Goal: Information Seeking & Learning: Learn about a topic

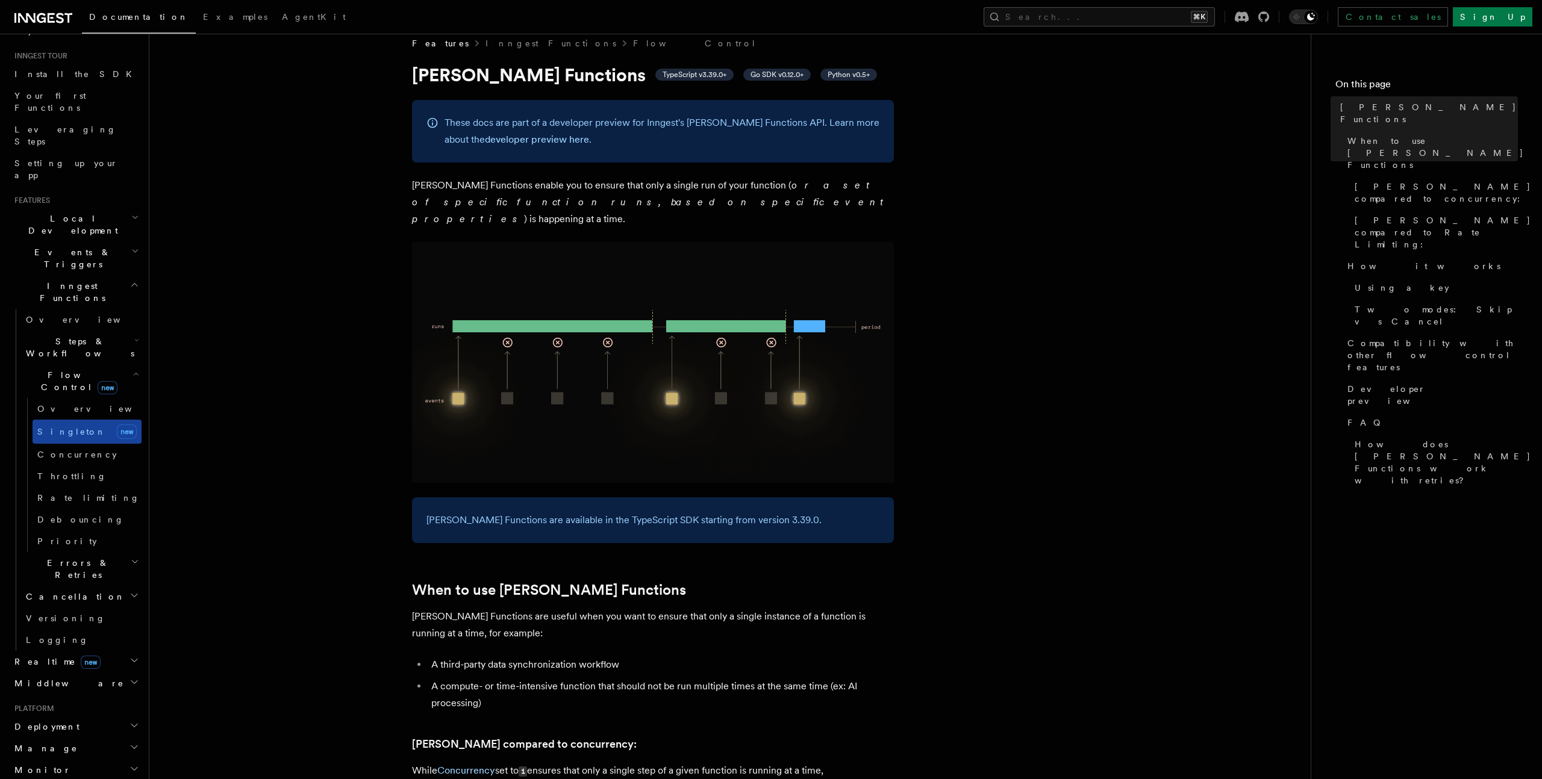
scroll to position [104, 0]
click at [101, 337] on h2 "Steps & Workflows" at bounding box center [81, 354] width 120 height 34
click at [66, 441] on span "Wait for events" at bounding box center [73, 452] width 72 height 22
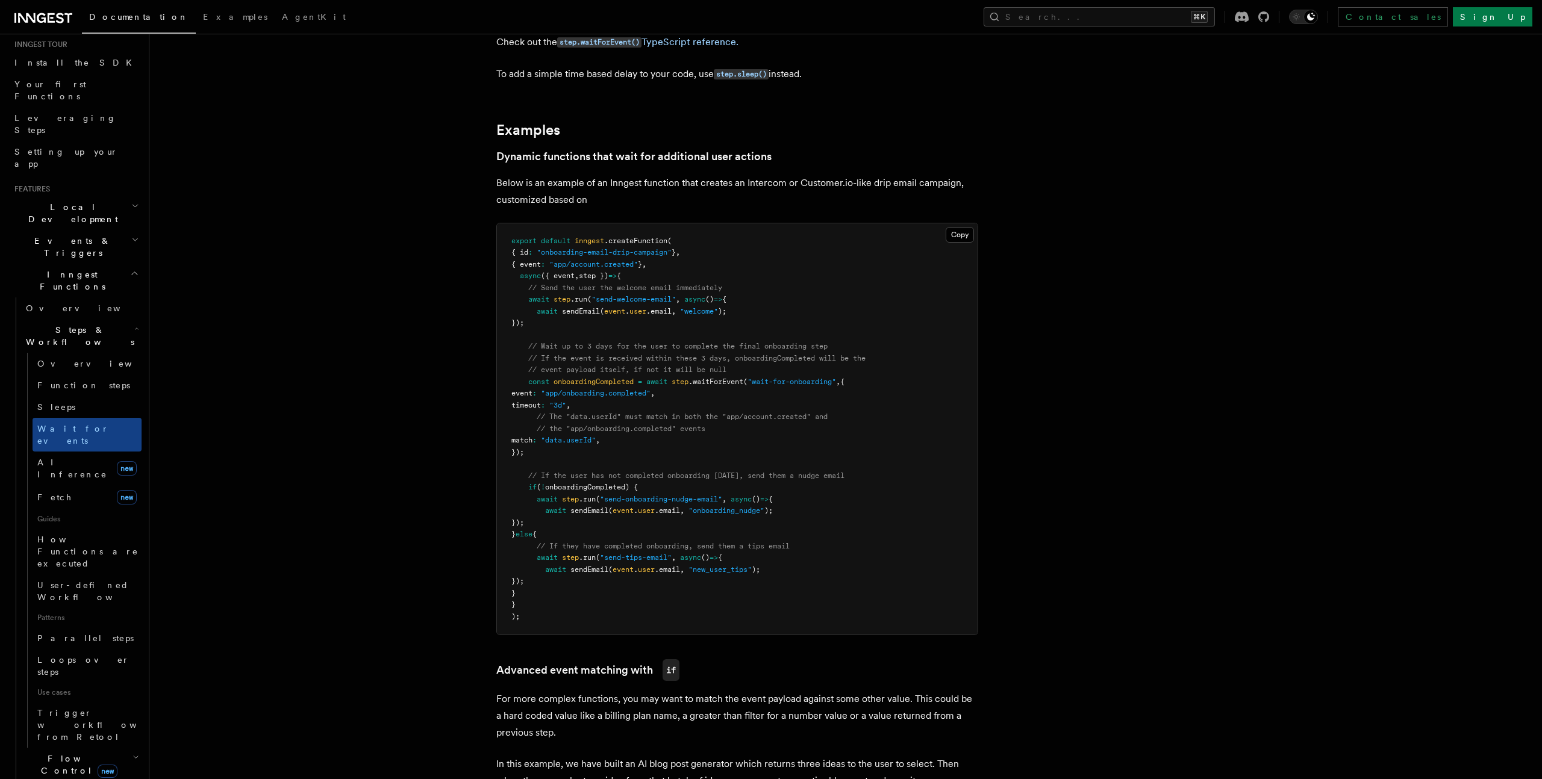
scroll to position [126, 0]
click at [66, 702] on span "Trigger workflows from Retool" at bounding box center [103, 720] width 132 height 36
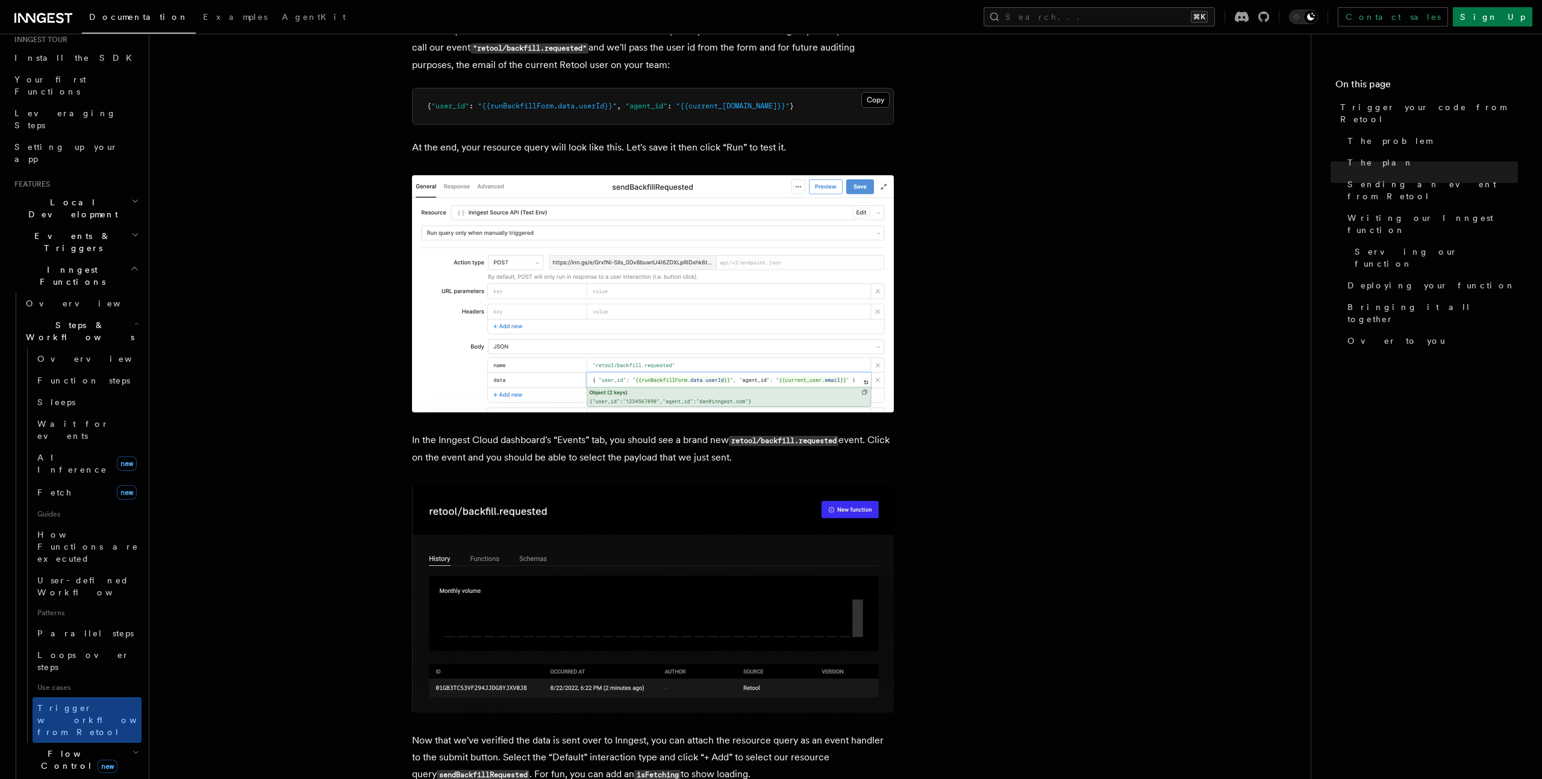
scroll to position [1332, 0]
click at [337, 444] on article "Features Inngest Functions Steps & Workflows Trigger your code from Retool Inte…" at bounding box center [730, 680] width 1122 height 3918
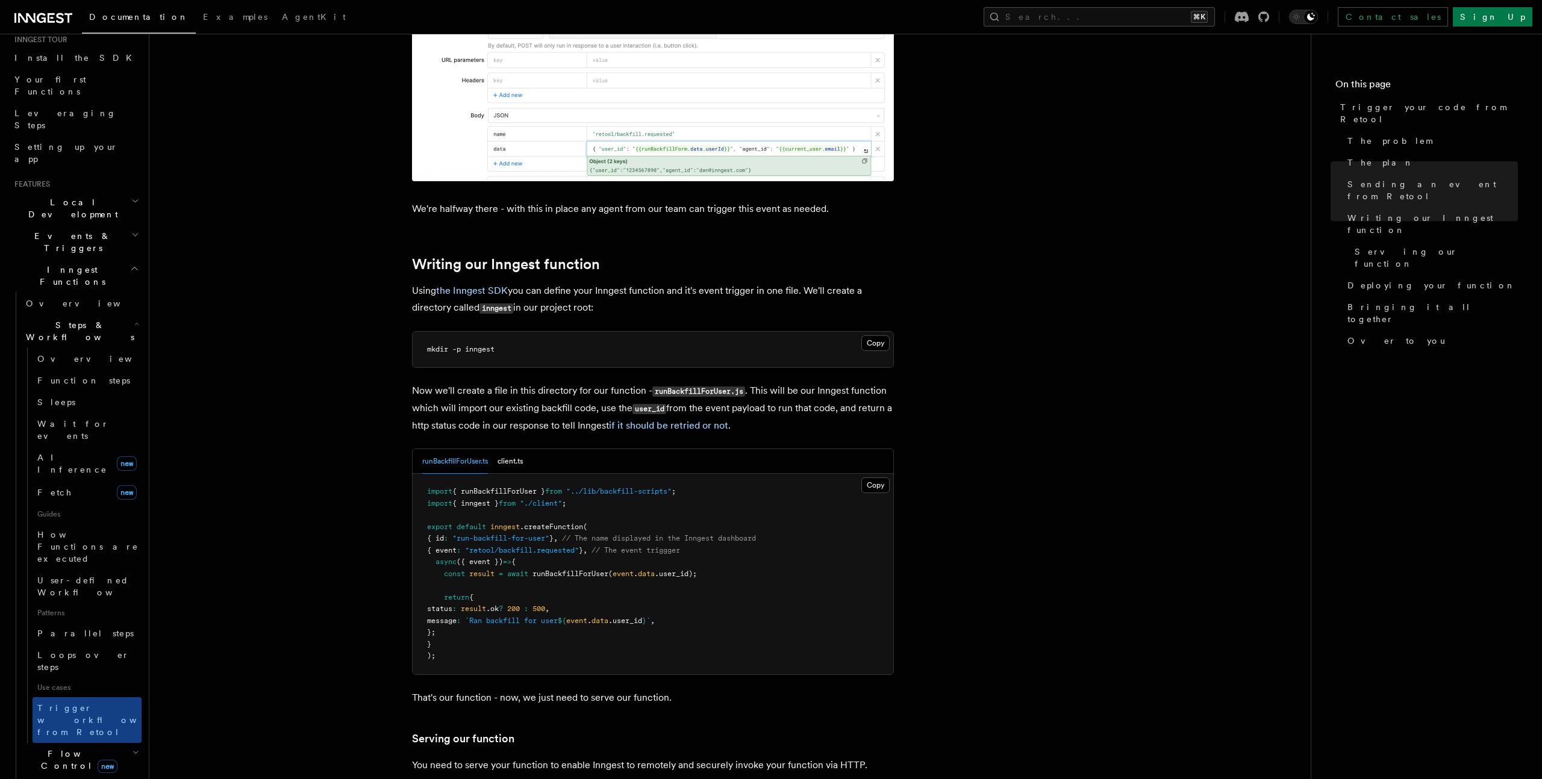
scroll to position [2199, 0]
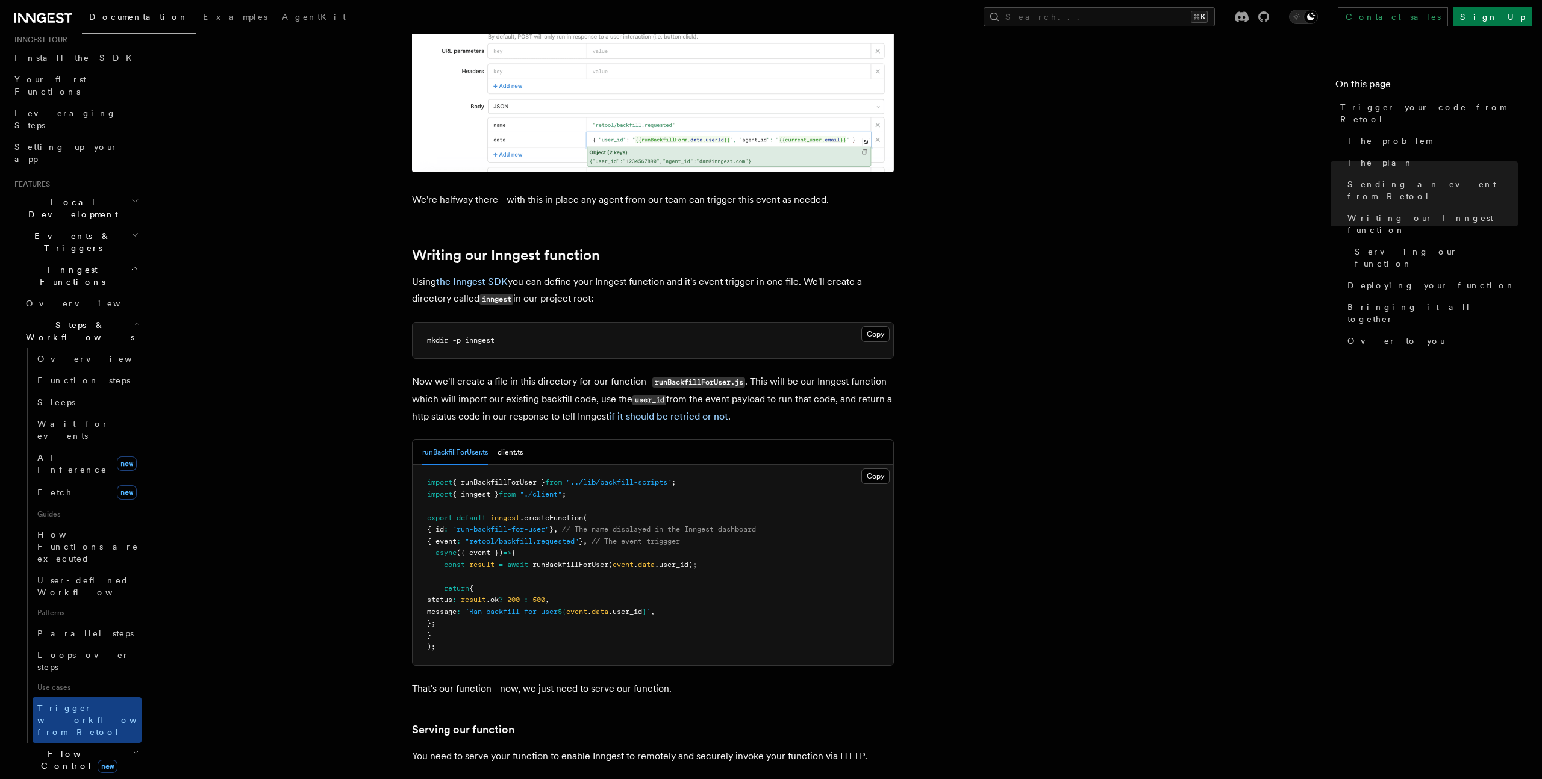
click at [123, 743] on h2 "Flow Control new" at bounding box center [81, 760] width 120 height 34
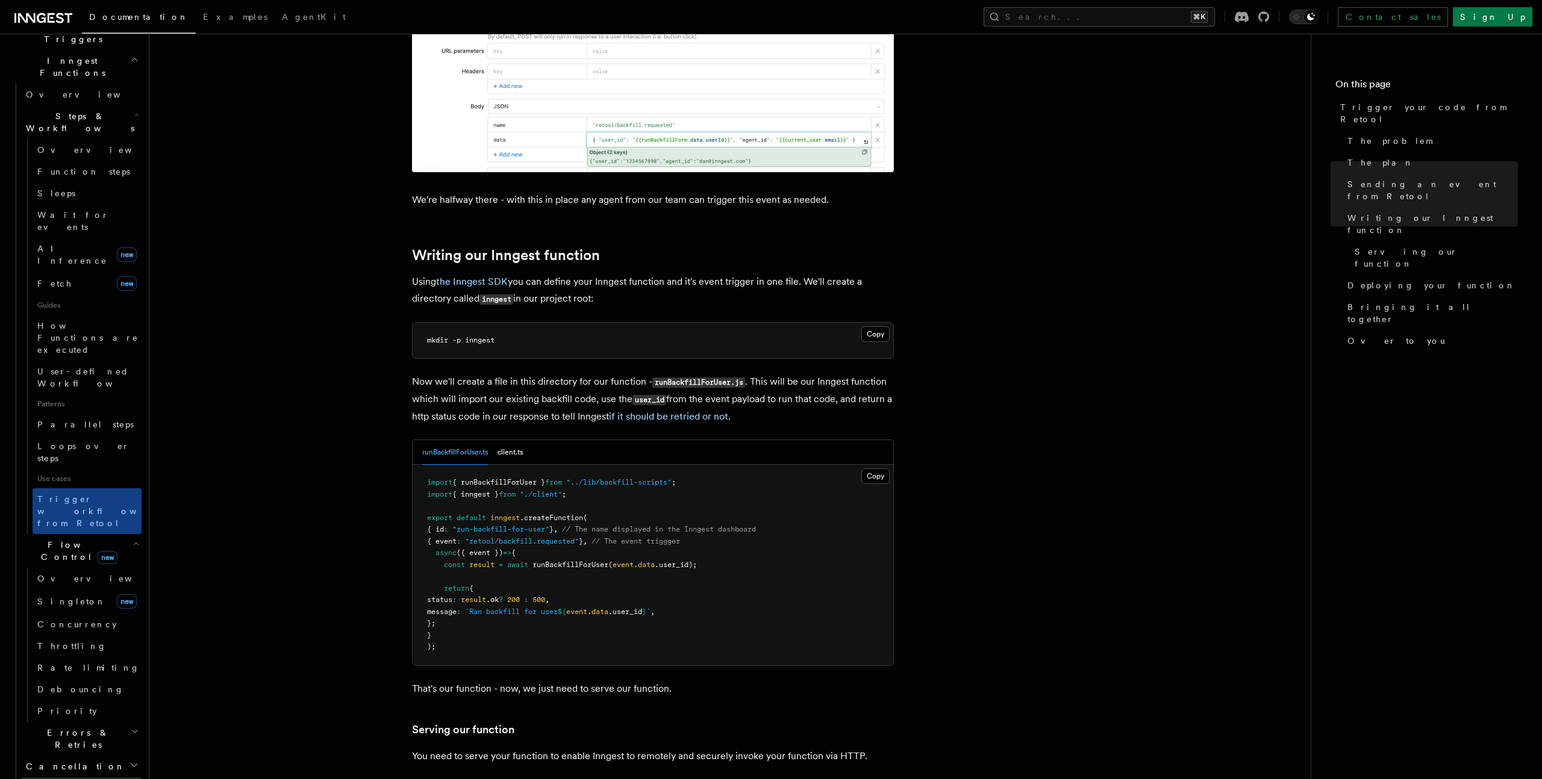
scroll to position [337, 0]
click at [88, 754] on h2 "Cancellation" at bounding box center [81, 765] width 120 height 22
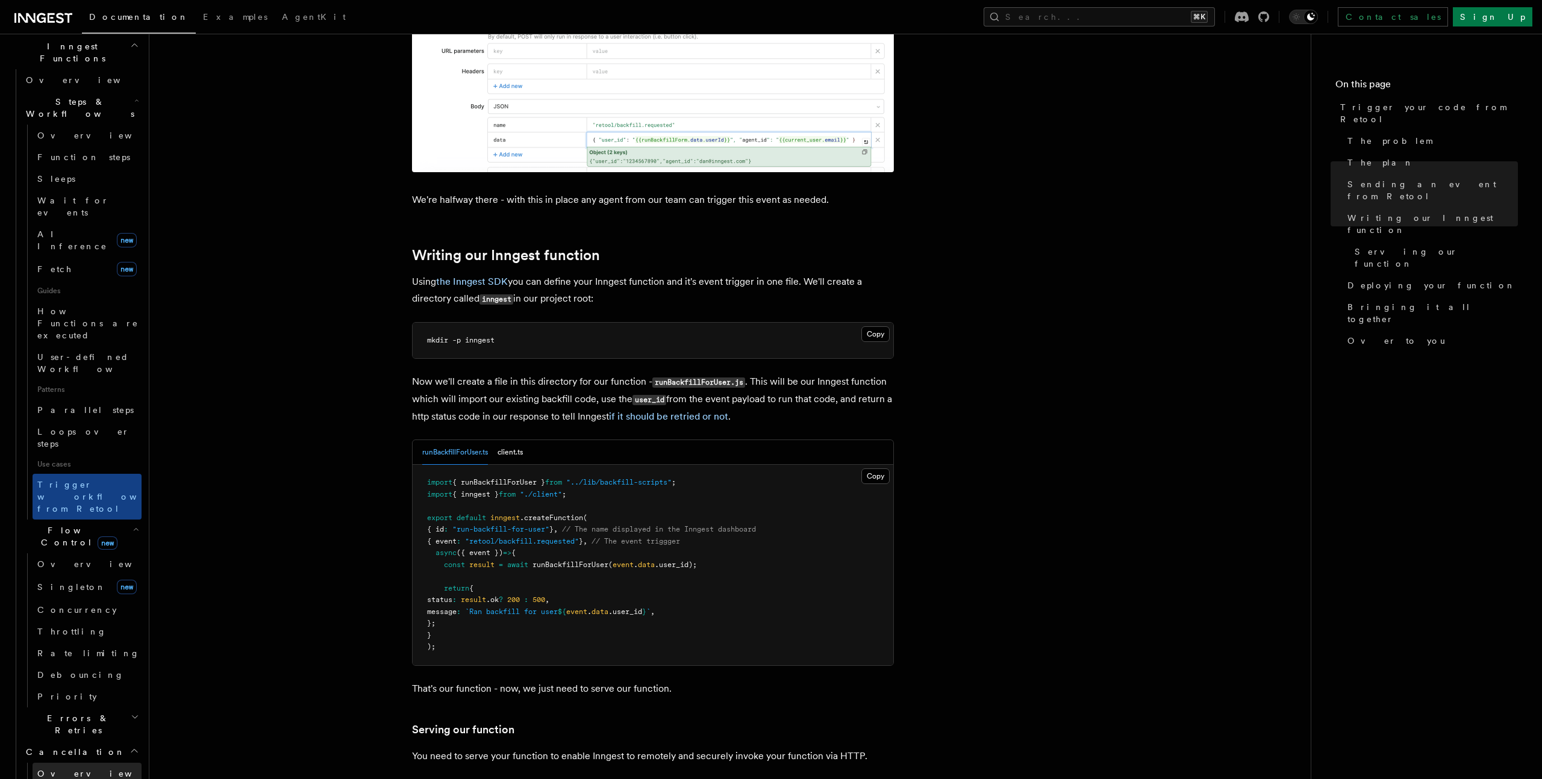
click at [87, 763] on link "Overview" at bounding box center [87, 774] width 109 height 22
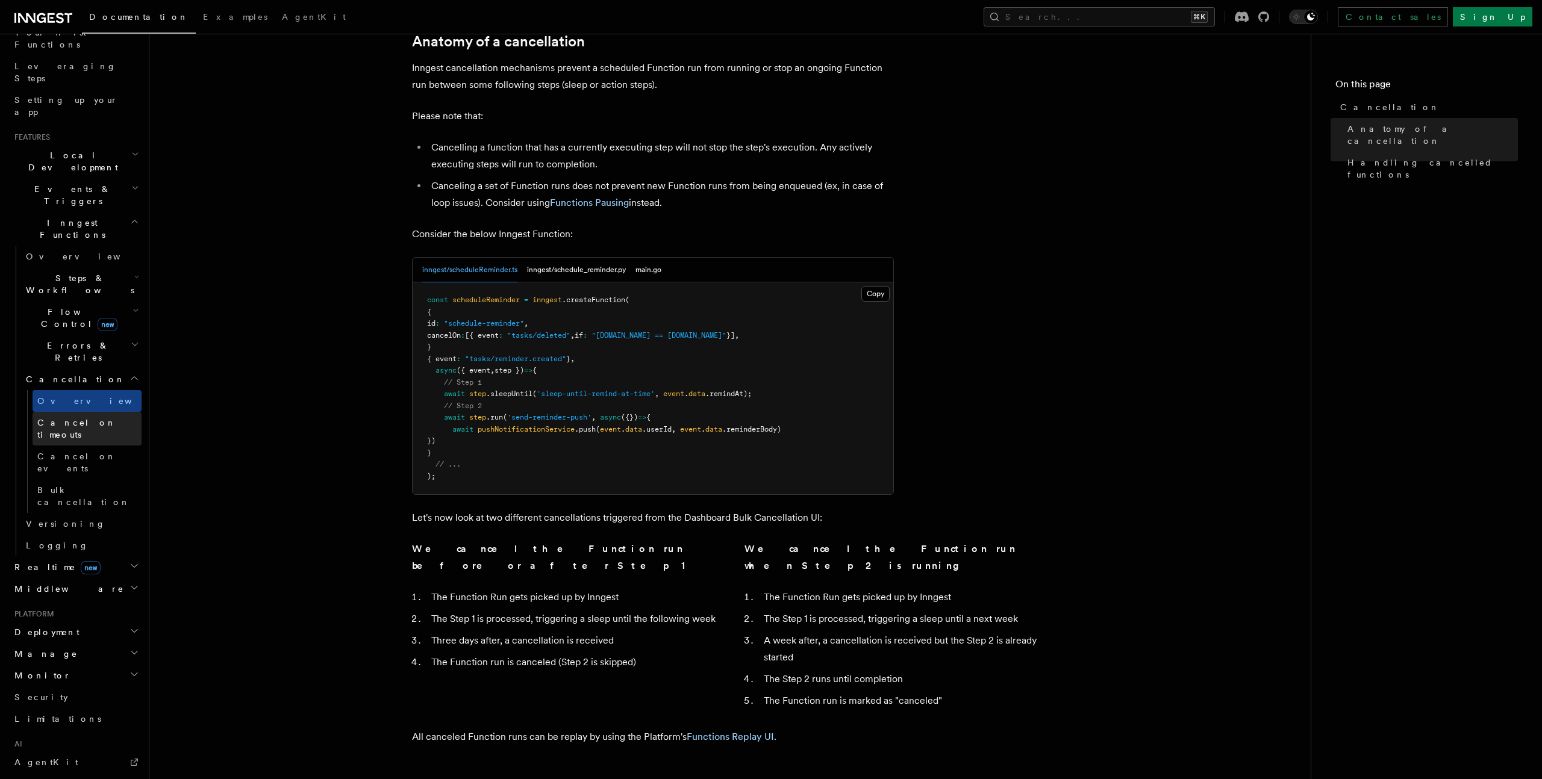
scroll to position [176, 0]
click at [88, 449] on span "Cancel on events" at bounding box center [76, 460] width 79 height 22
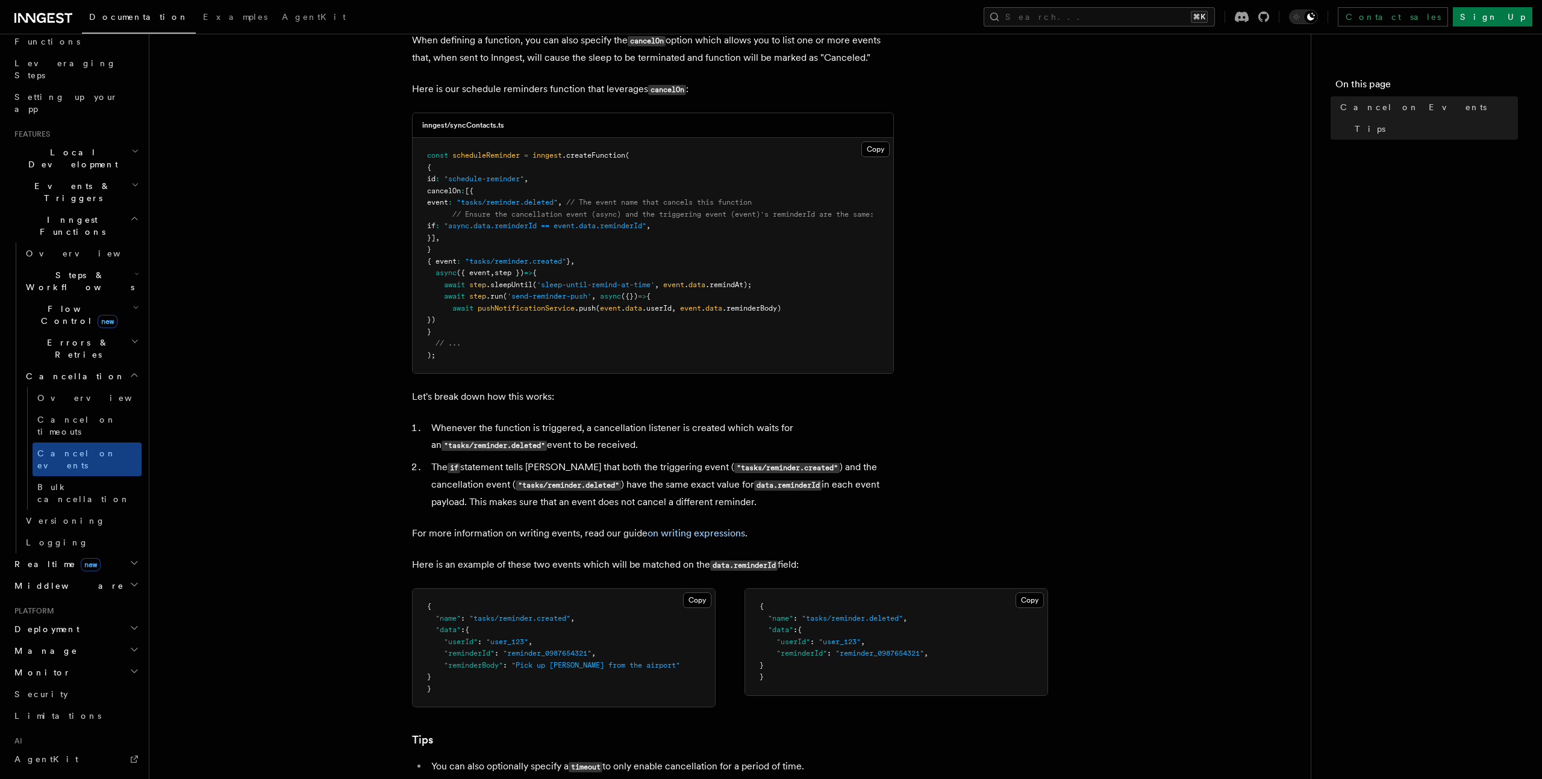
scroll to position [285, 0]
click at [82, 510] on link "Versioning" at bounding box center [81, 521] width 120 height 22
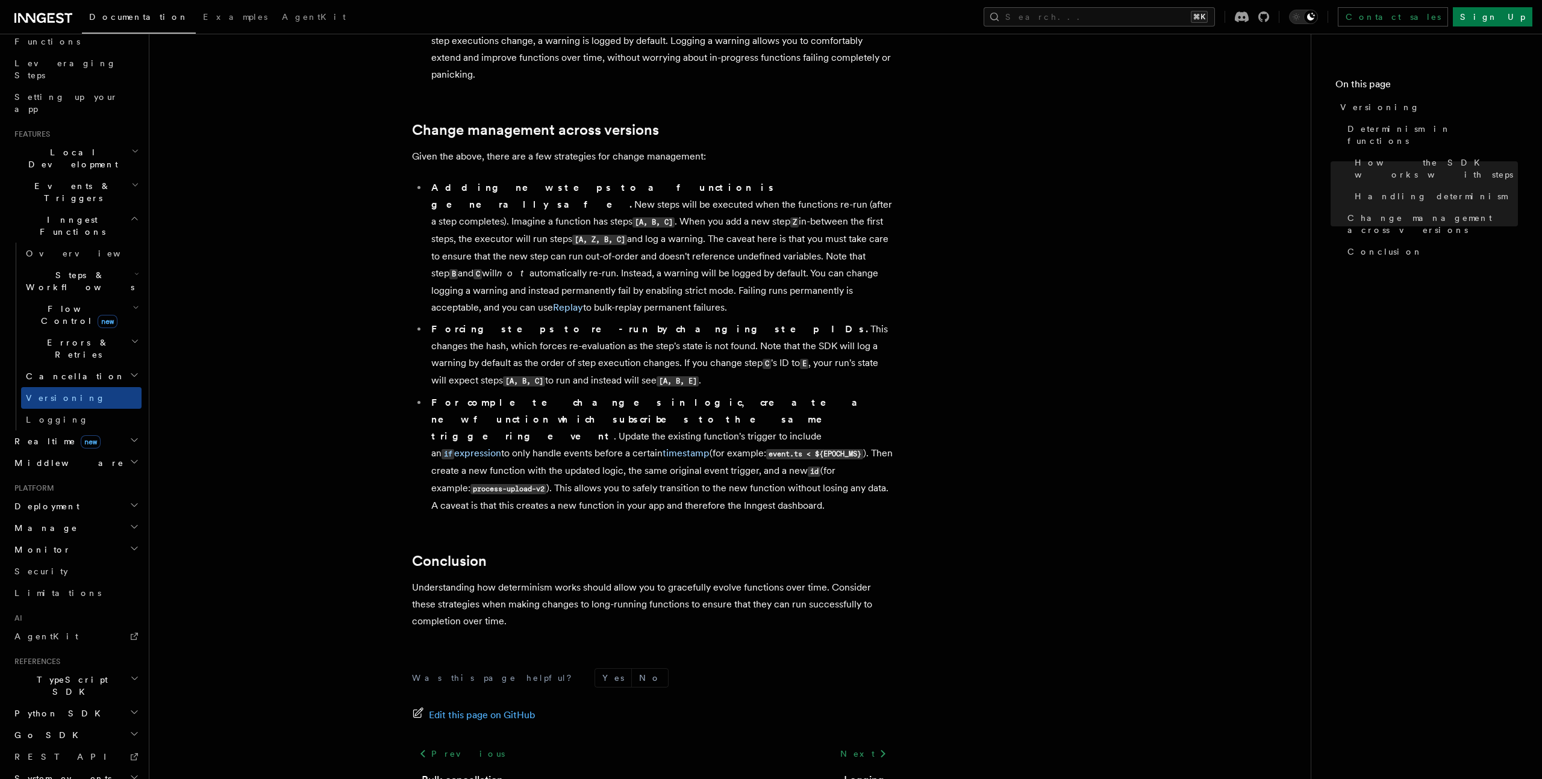
scroll to position [711, 0]
click at [136, 431] on h2 "Realtime new" at bounding box center [76, 442] width 132 height 22
click at [110, 452] on link "Overview" at bounding box center [81, 463] width 120 height 22
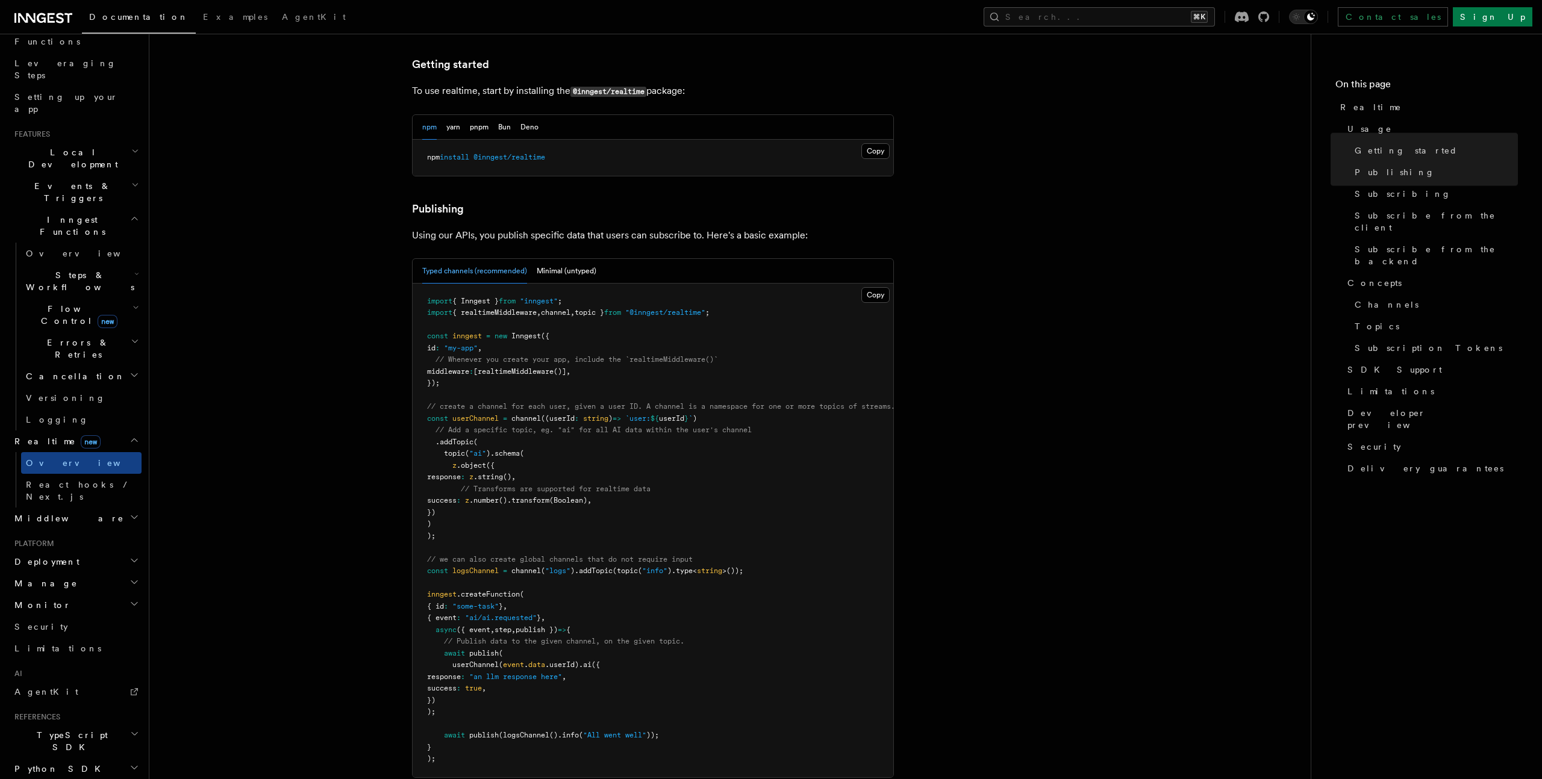
scroll to position [611, 0]
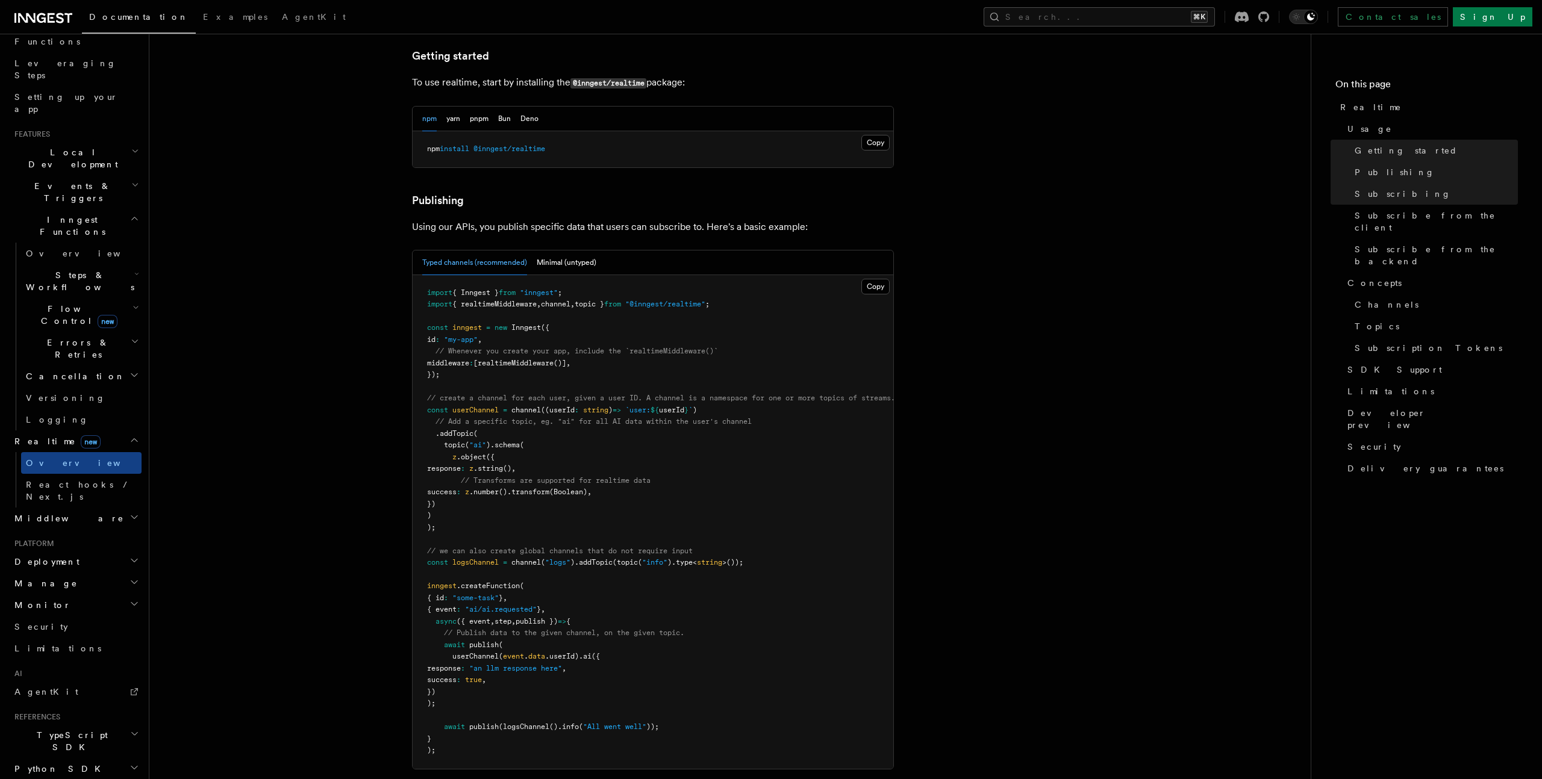
click at [137, 512] on icon "button" at bounding box center [134, 517] width 10 height 10
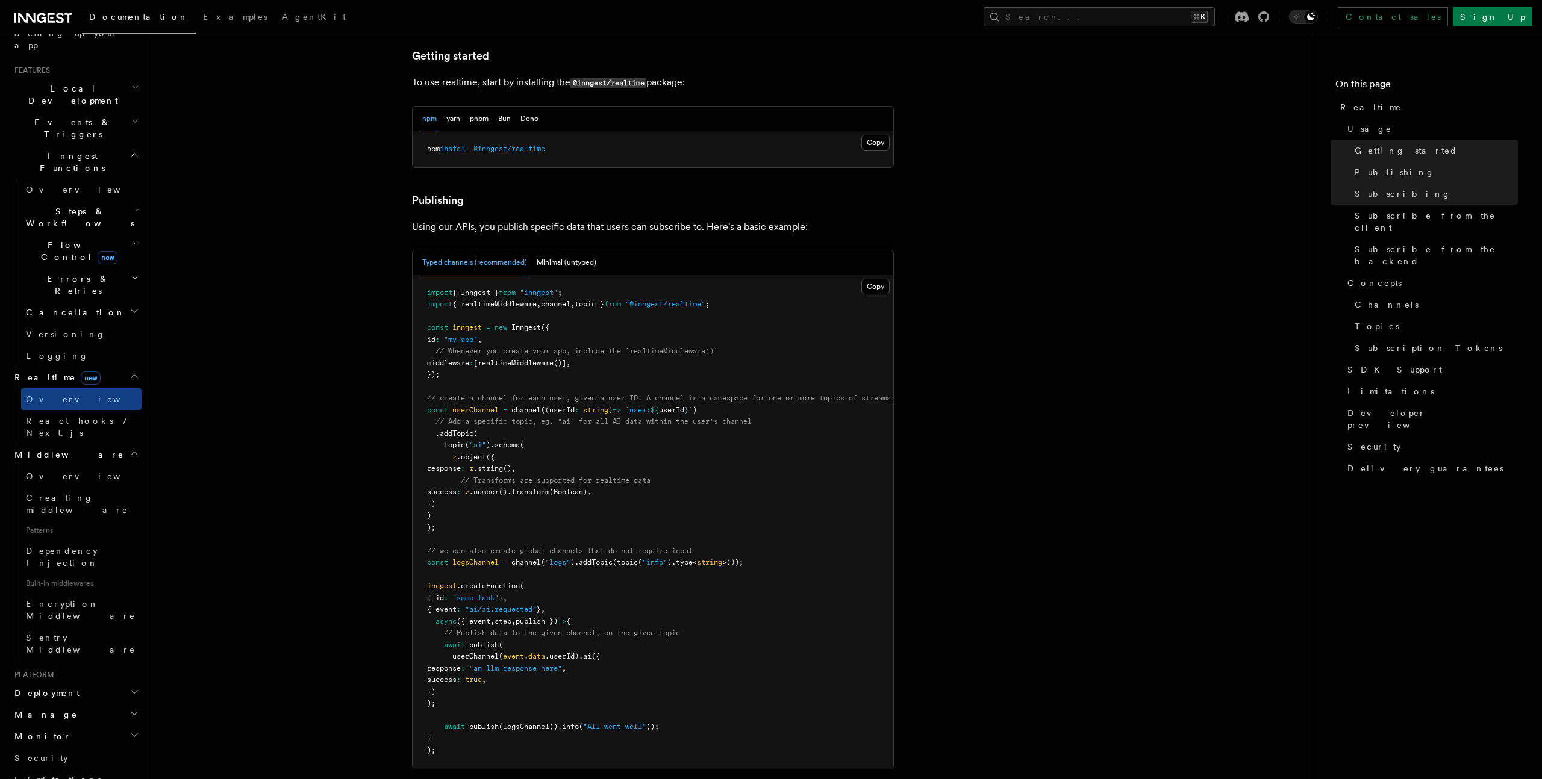
scroll to position [246, 0]
click at [75, 699] on h2 "Manage" at bounding box center [76, 710] width 132 height 22
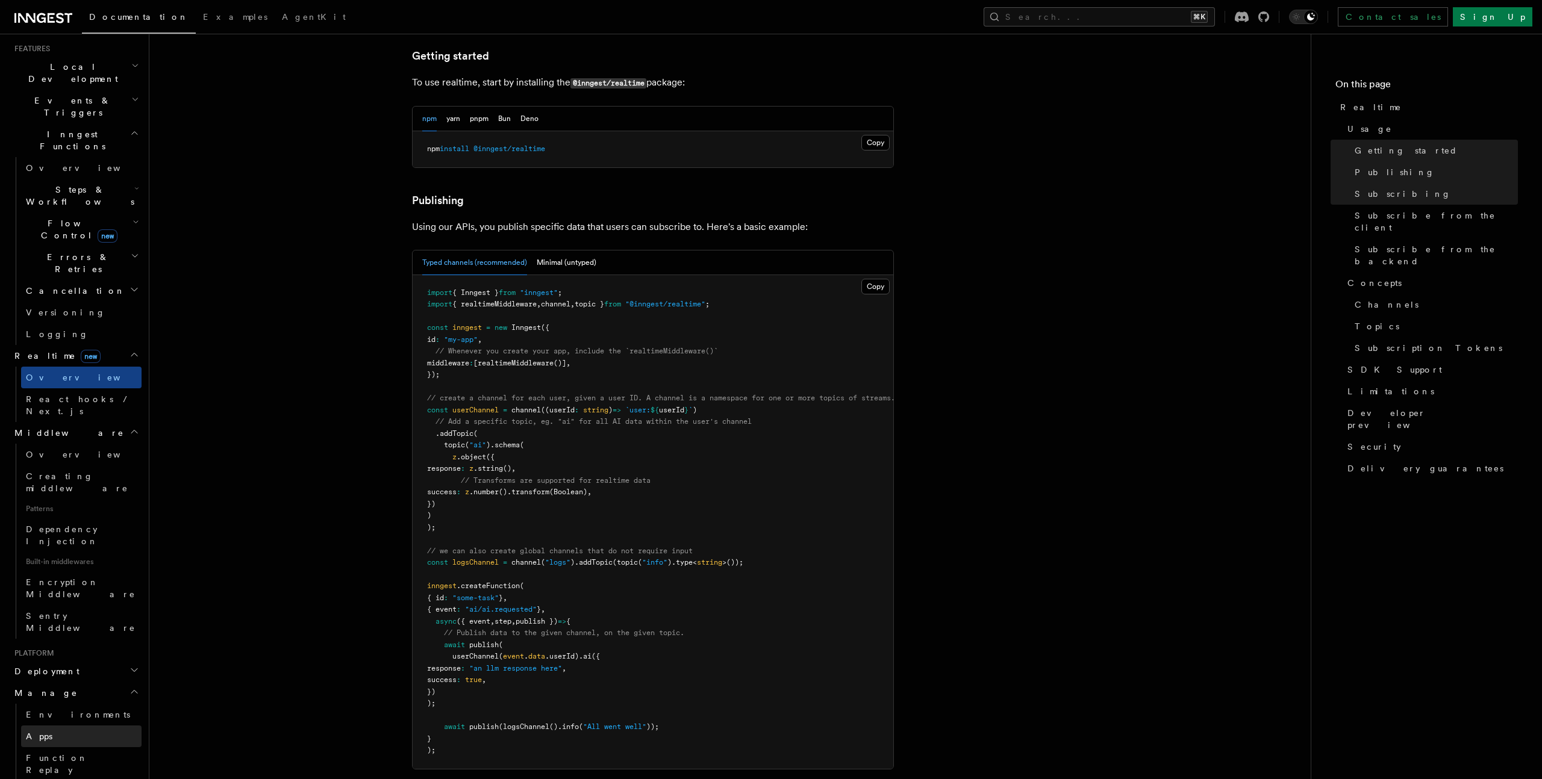
scroll to position [263, 0]
click at [84, 753] on span "Function Replay" at bounding box center [57, 764] width 62 height 22
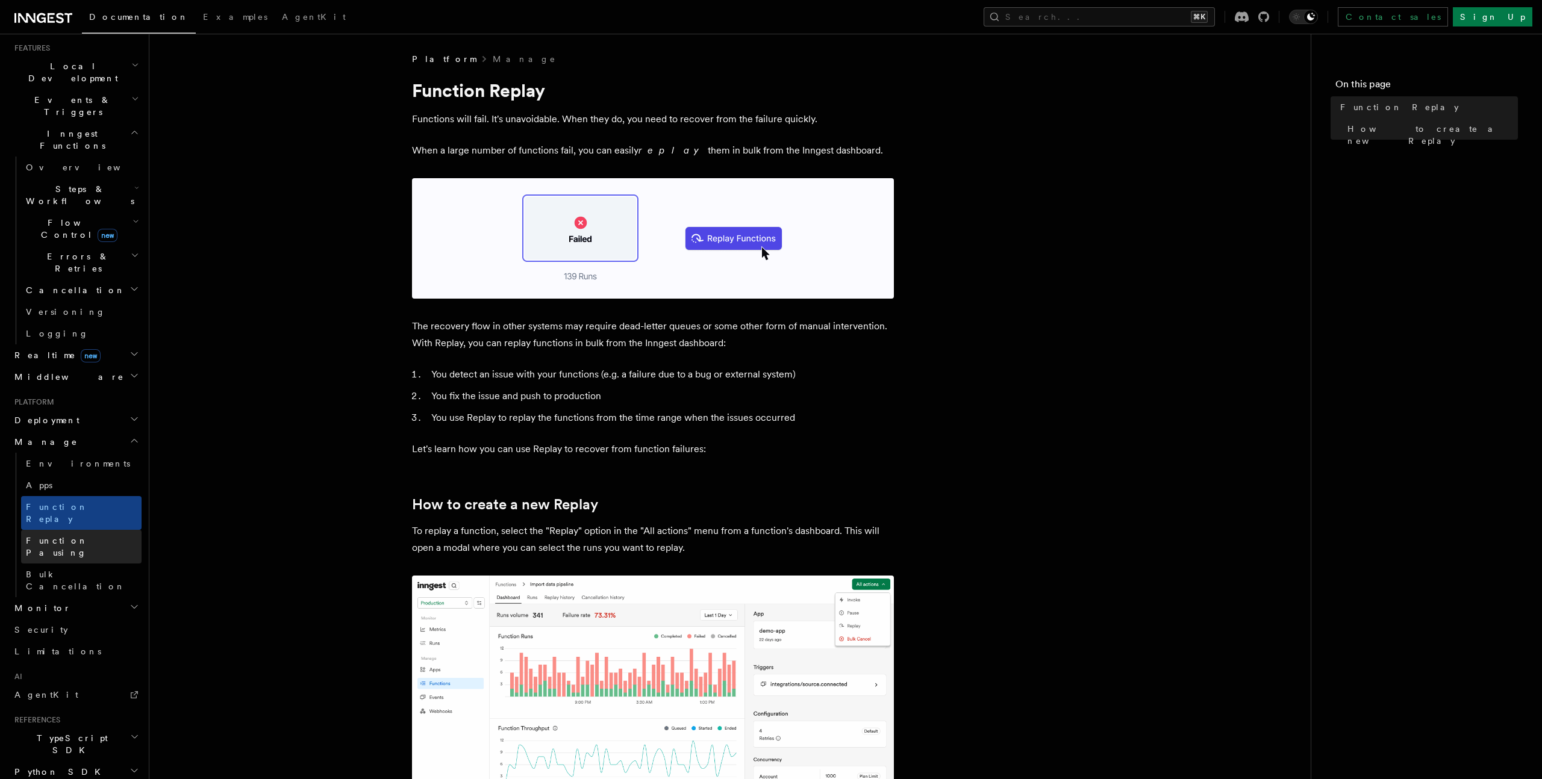
click at [73, 536] on span "Function Pausing" at bounding box center [57, 547] width 62 height 22
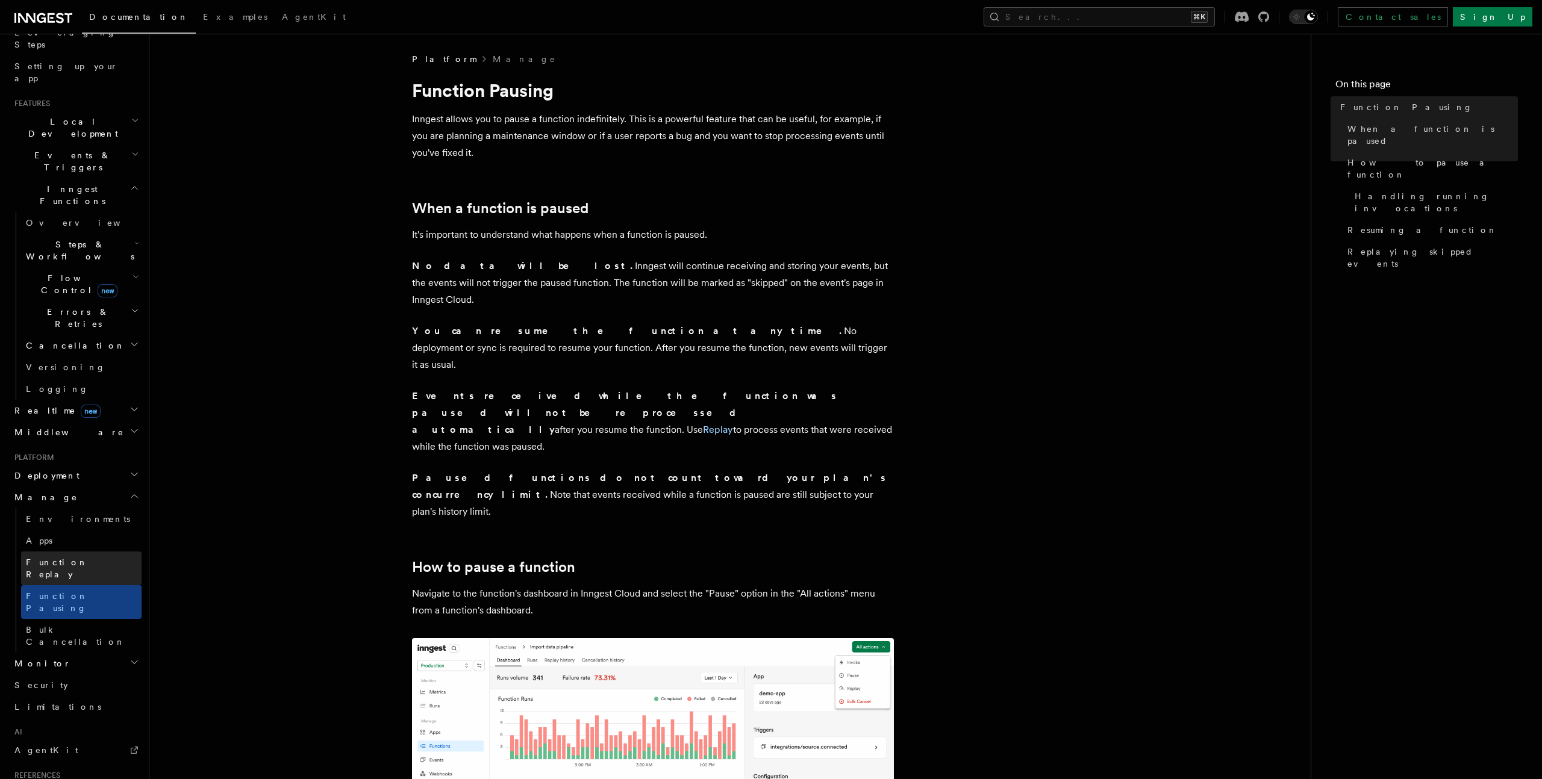
scroll to position [193, 0]
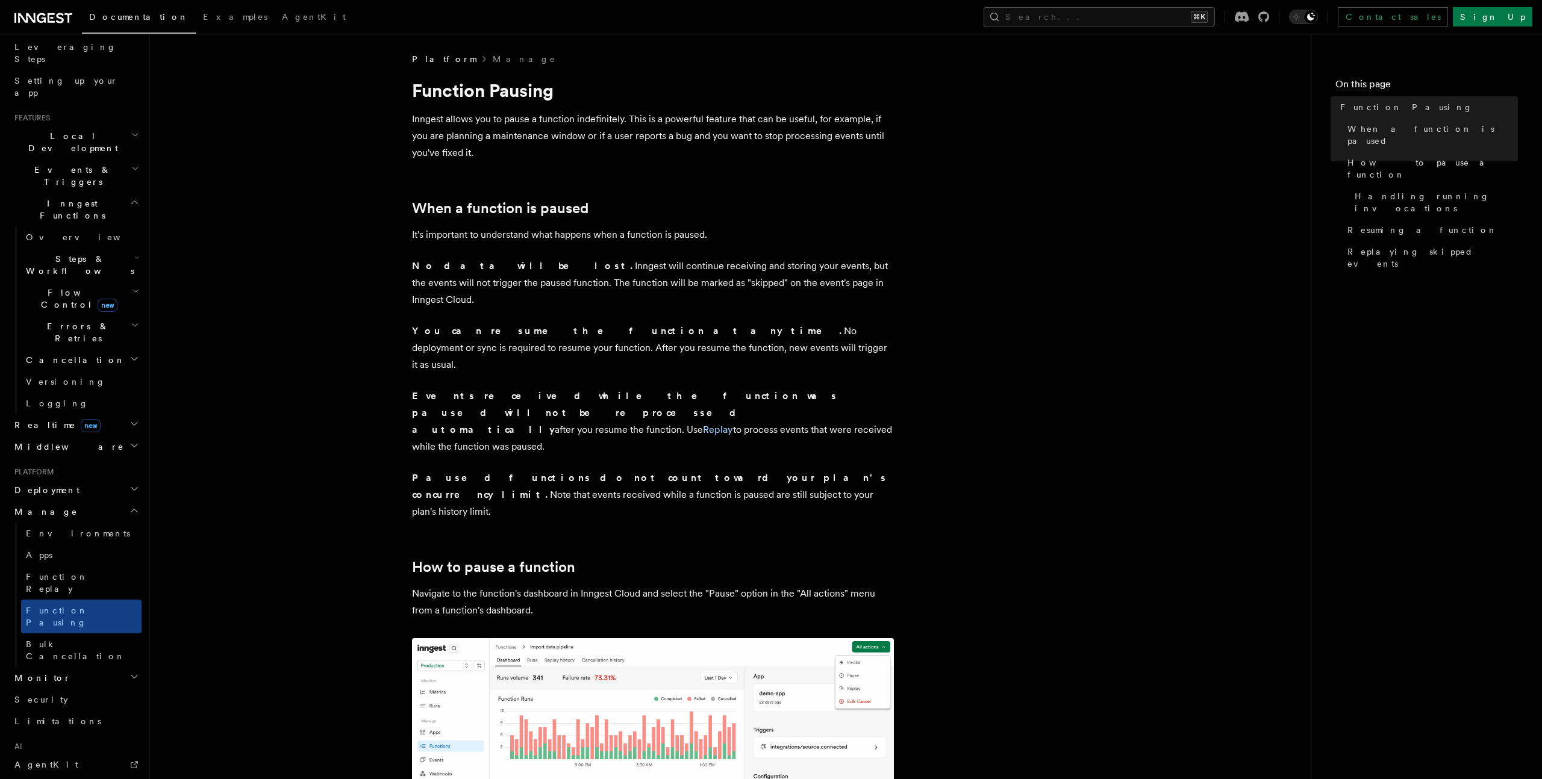
click at [69, 479] on h2 "Deployment" at bounding box center [76, 490] width 132 height 22
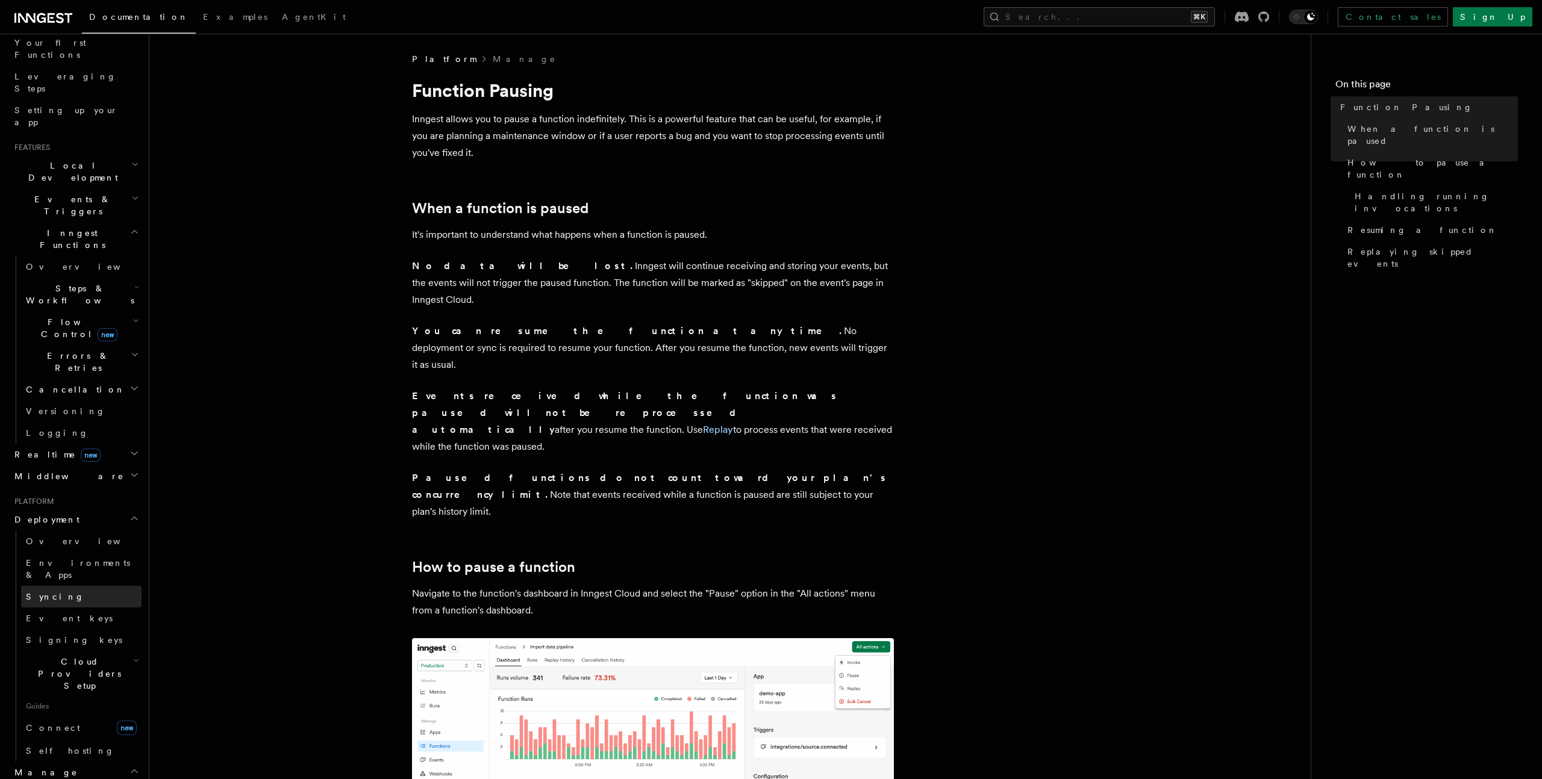
click at [53, 586] on link "Syncing" at bounding box center [81, 597] width 120 height 22
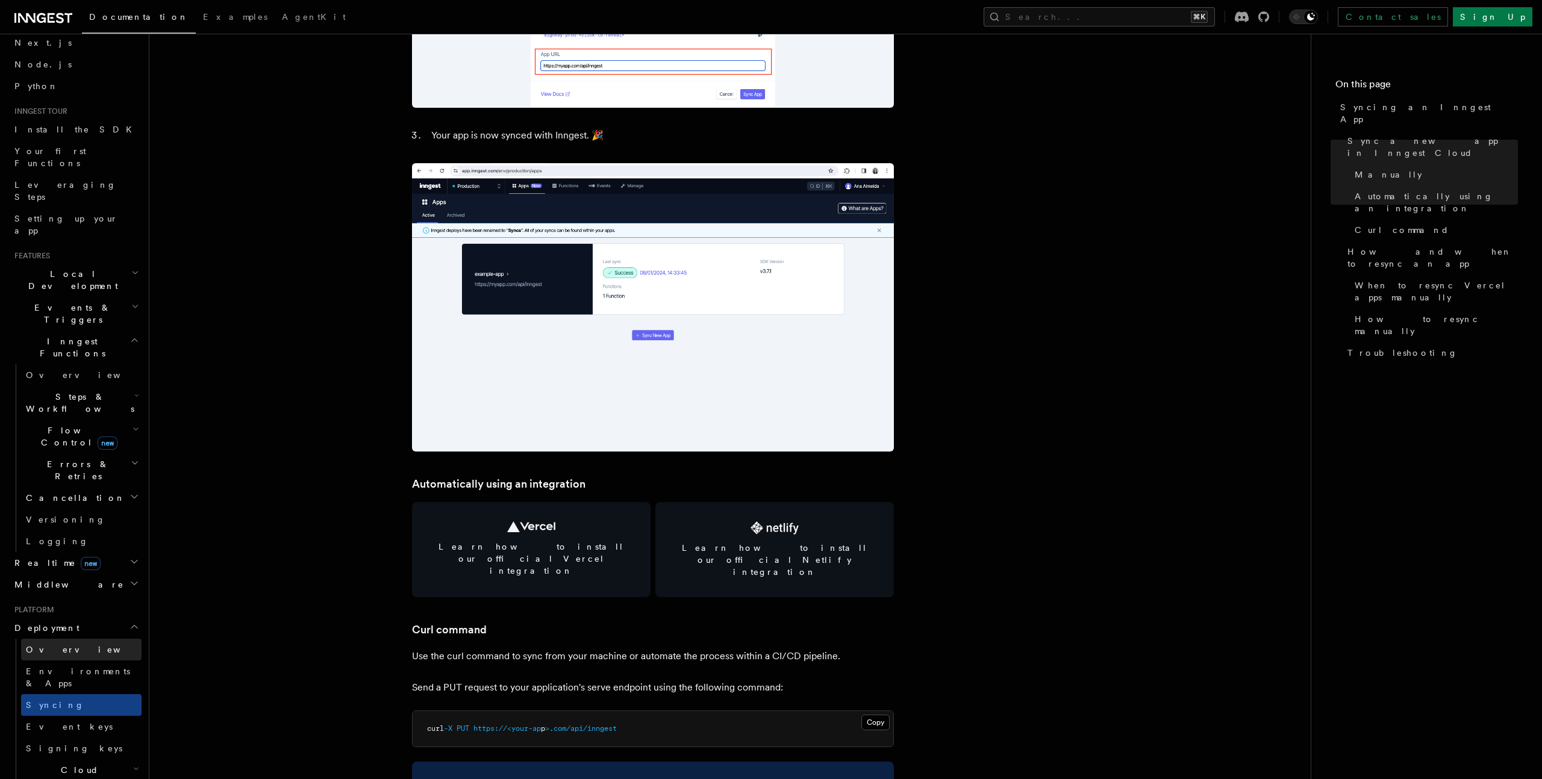
scroll to position [54, 0]
click at [103, 420] on h2 "Flow Control new" at bounding box center [81, 437] width 120 height 34
click at [80, 454] on link "Overview" at bounding box center [87, 465] width 109 height 22
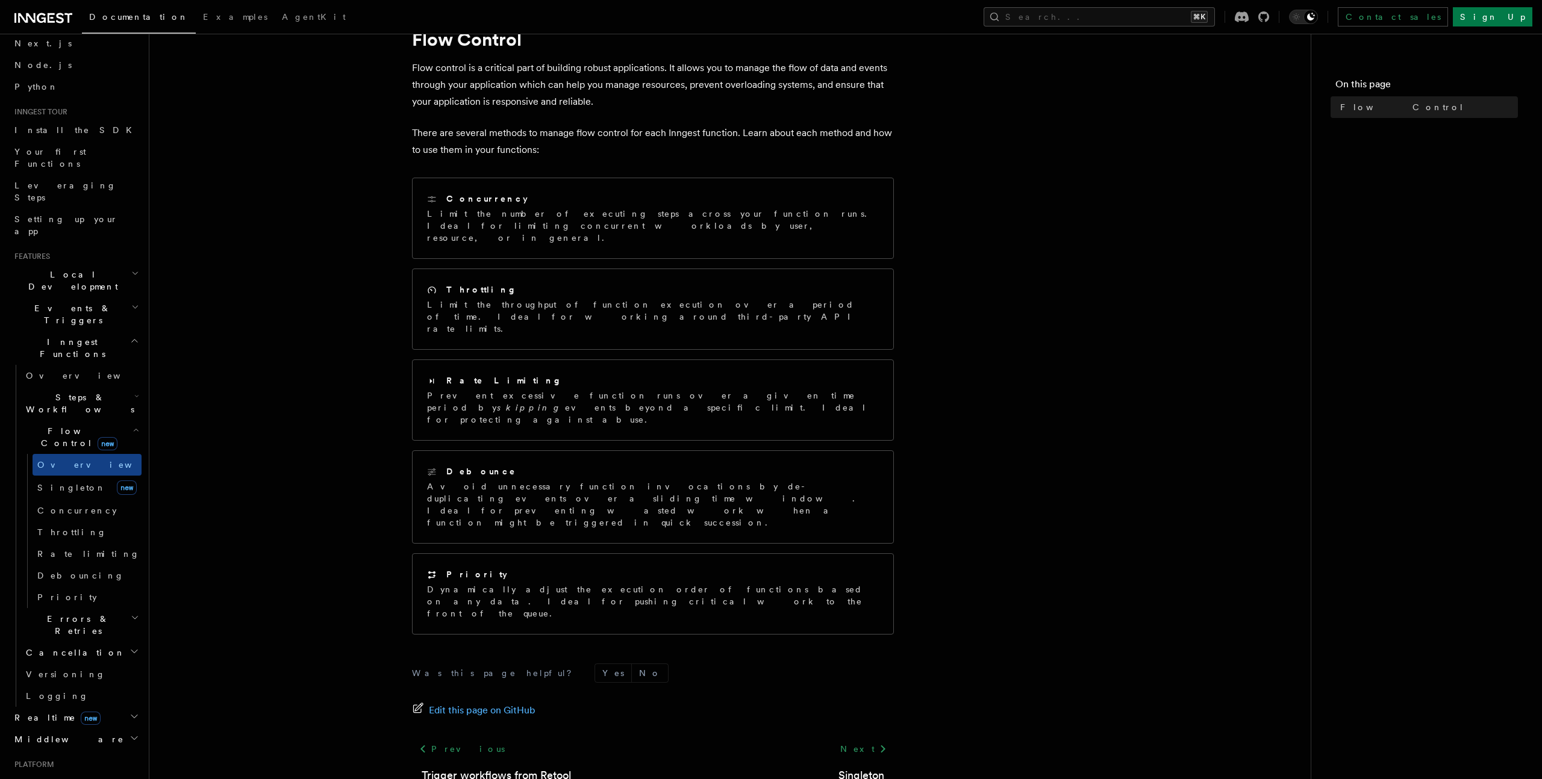
scroll to position [52, 0]
click at [78, 476] on link "[PERSON_NAME] new" at bounding box center [87, 488] width 109 height 24
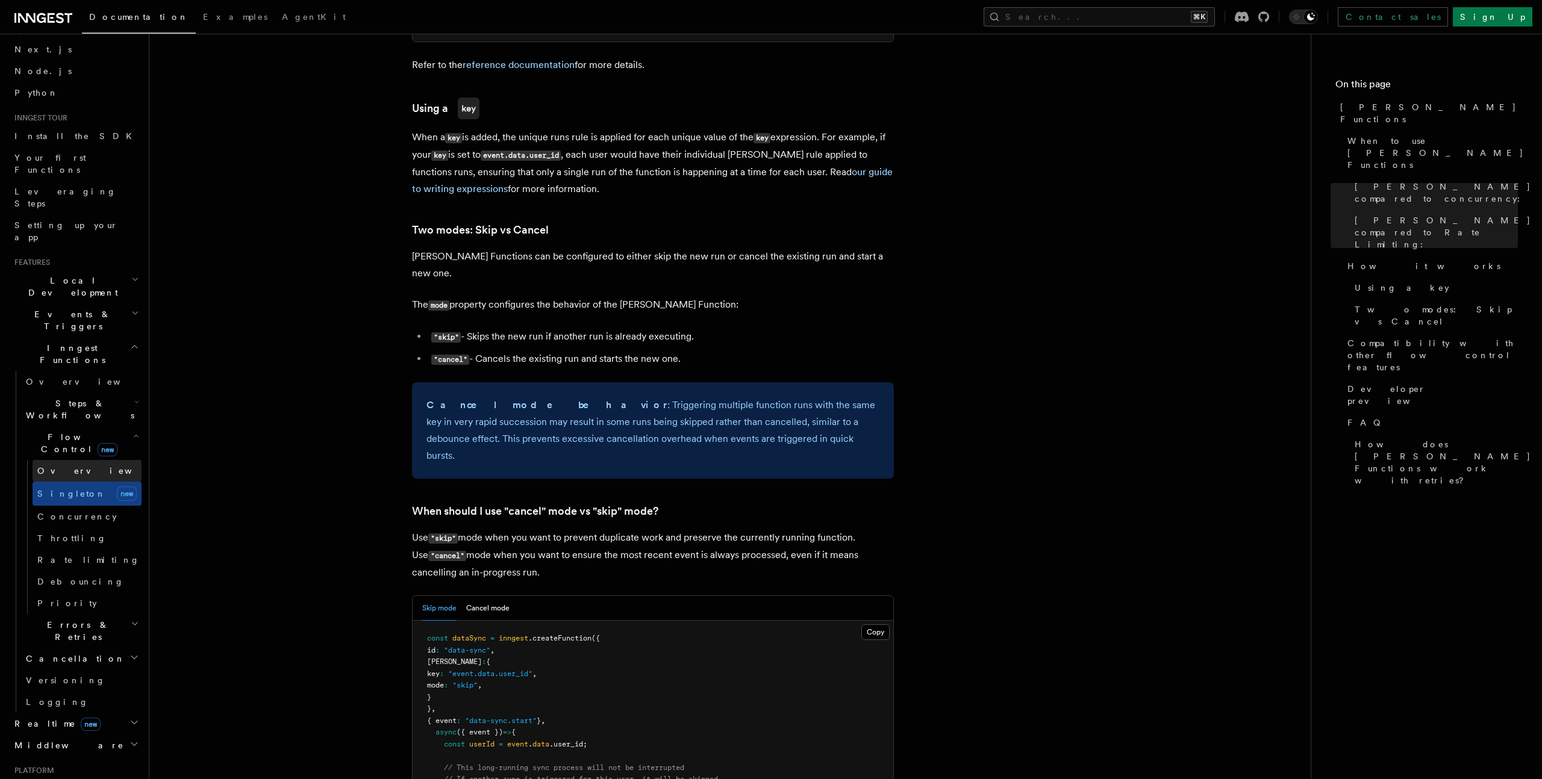
scroll to position [45, 0]
click at [89, 400] on span "Steps & Workflows" at bounding box center [77, 412] width 113 height 24
click at [75, 562] on link "Fetch new" at bounding box center [87, 574] width 109 height 24
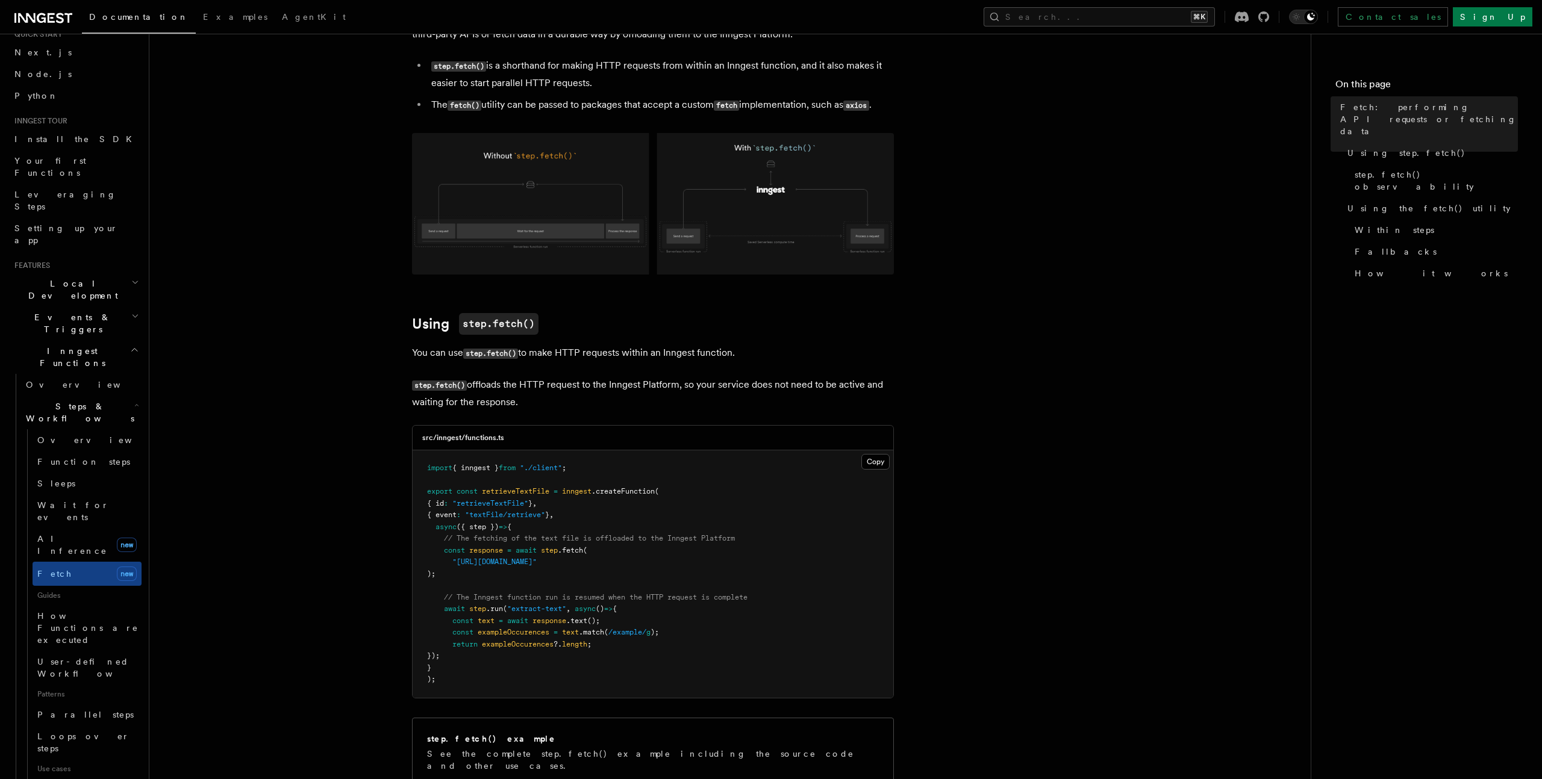
scroll to position [105, 0]
click at [76, 528] on link "AI Inference new" at bounding box center [87, 545] width 109 height 34
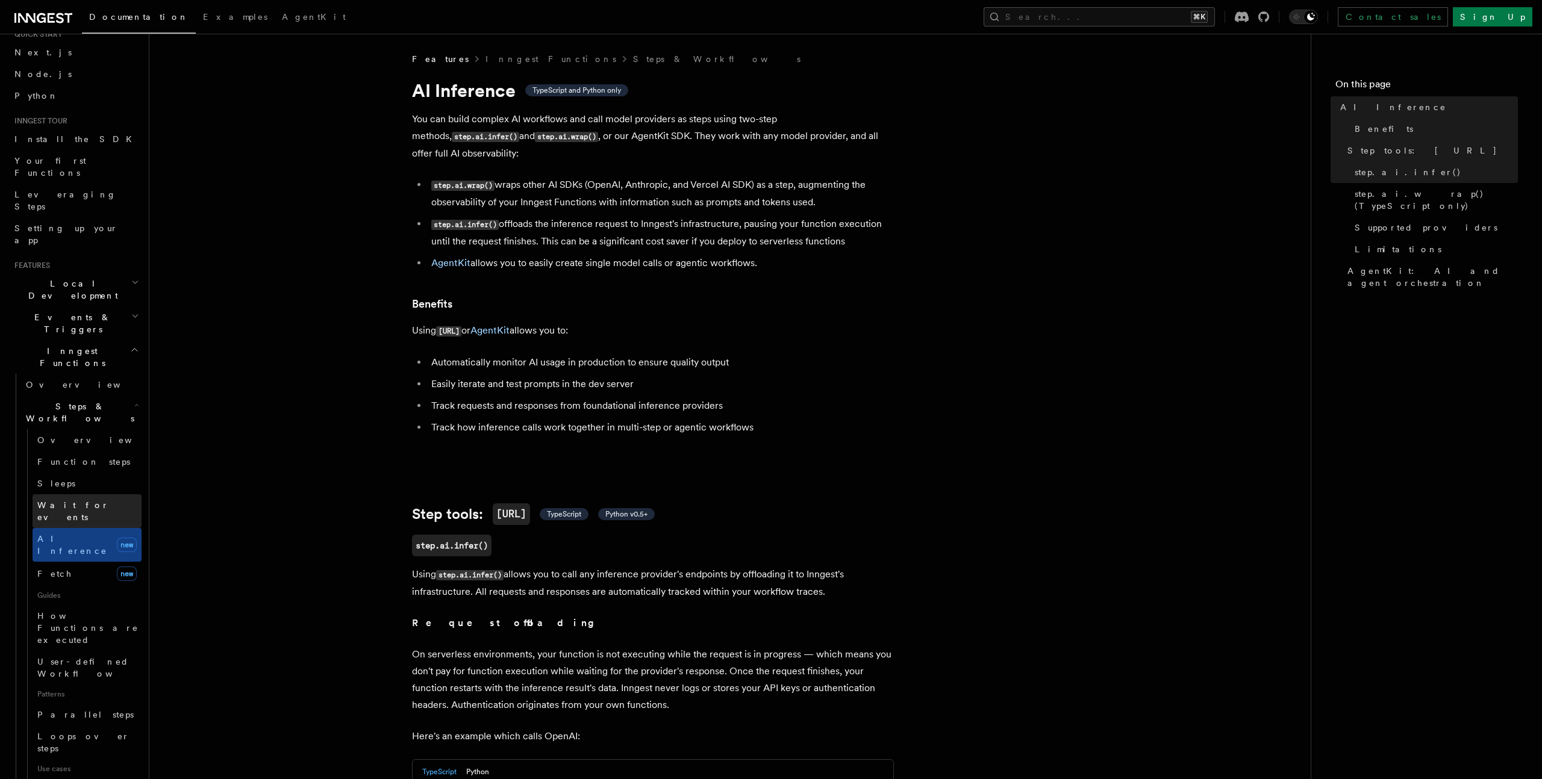
click at [77, 500] on span "Wait for events" at bounding box center [73, 511] width 72 height 22
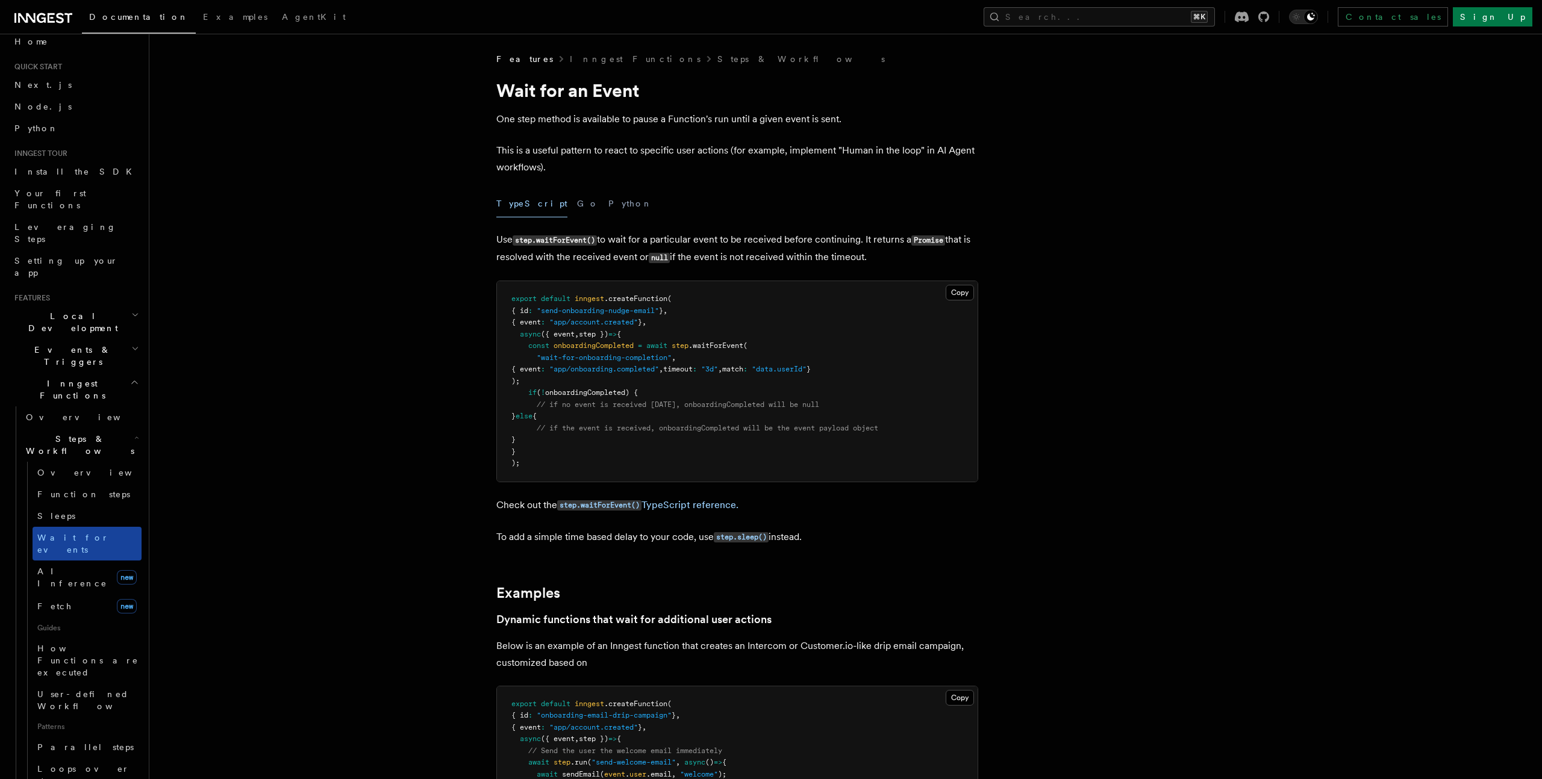
scroll to position [8, 0]
click at [92, 344] on h2 "Events & Triggers" at bounding box center [76, 361] width 132 height 34
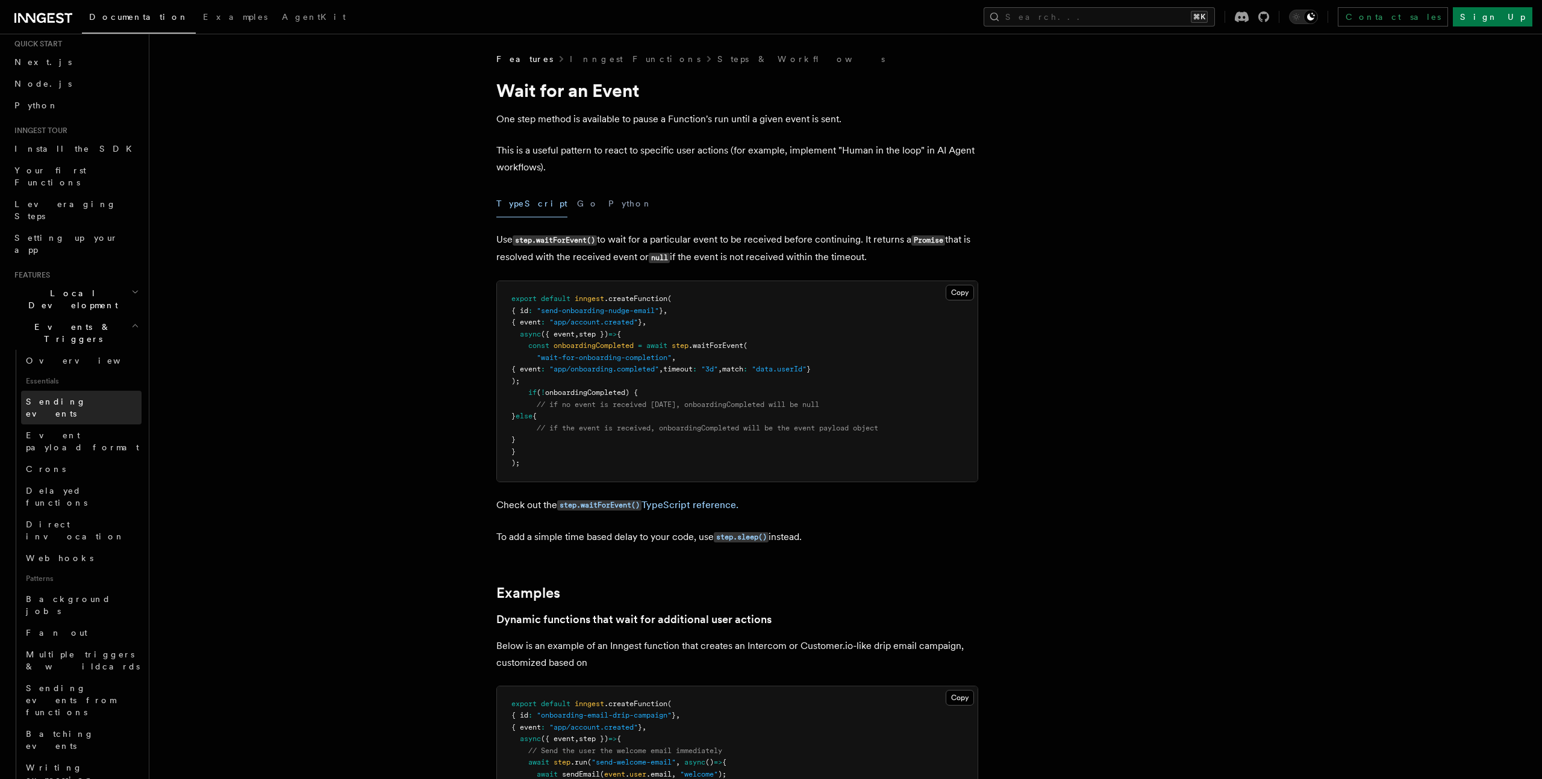
scroll to position [44, 0]
click at [75, 341] on link "Overview" at bounding box center [81, 352] width 120 height 22
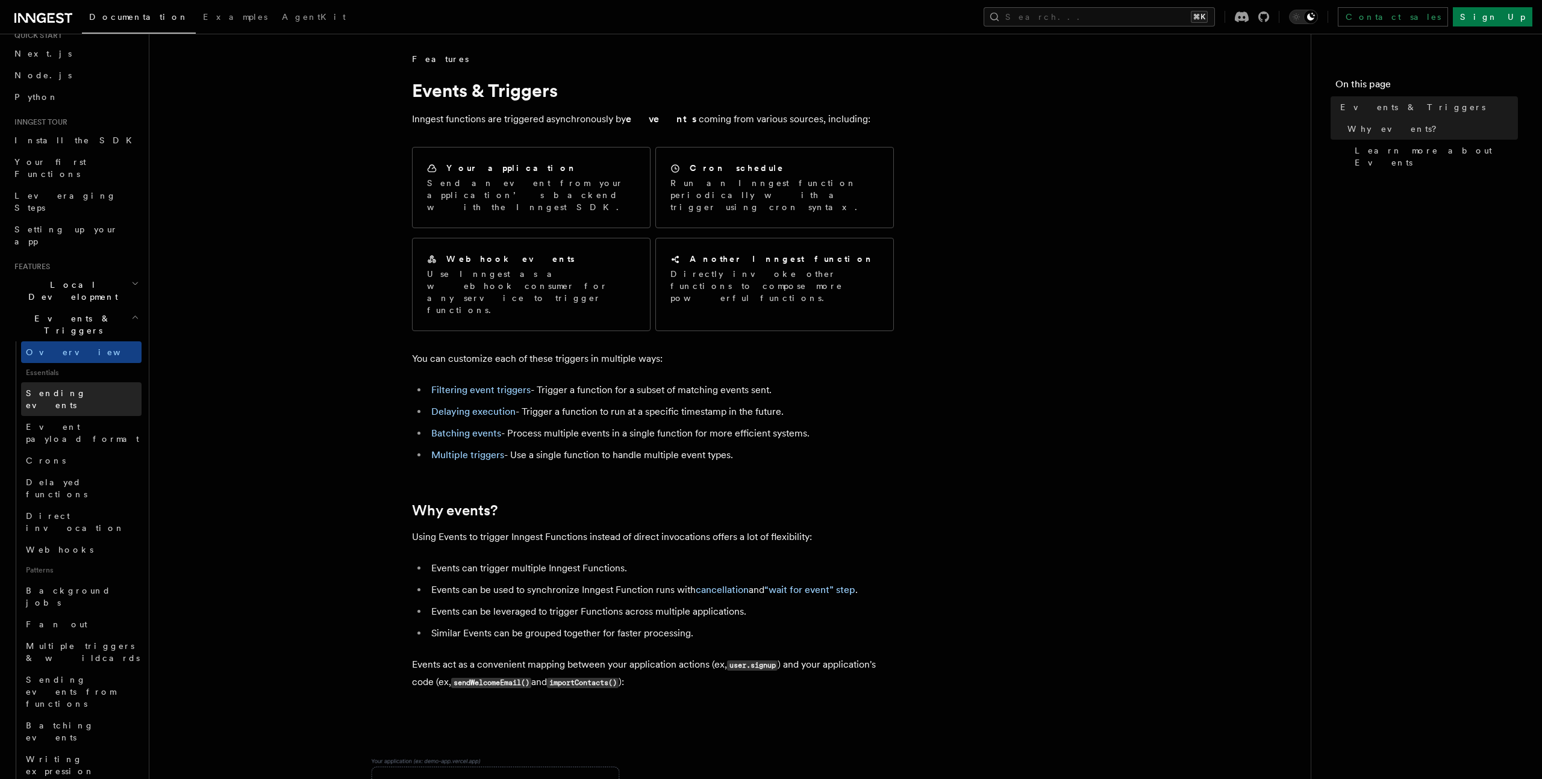
click at [64, 382] on link "Sending events" at bounding box center [81, 399] width 120 height 34
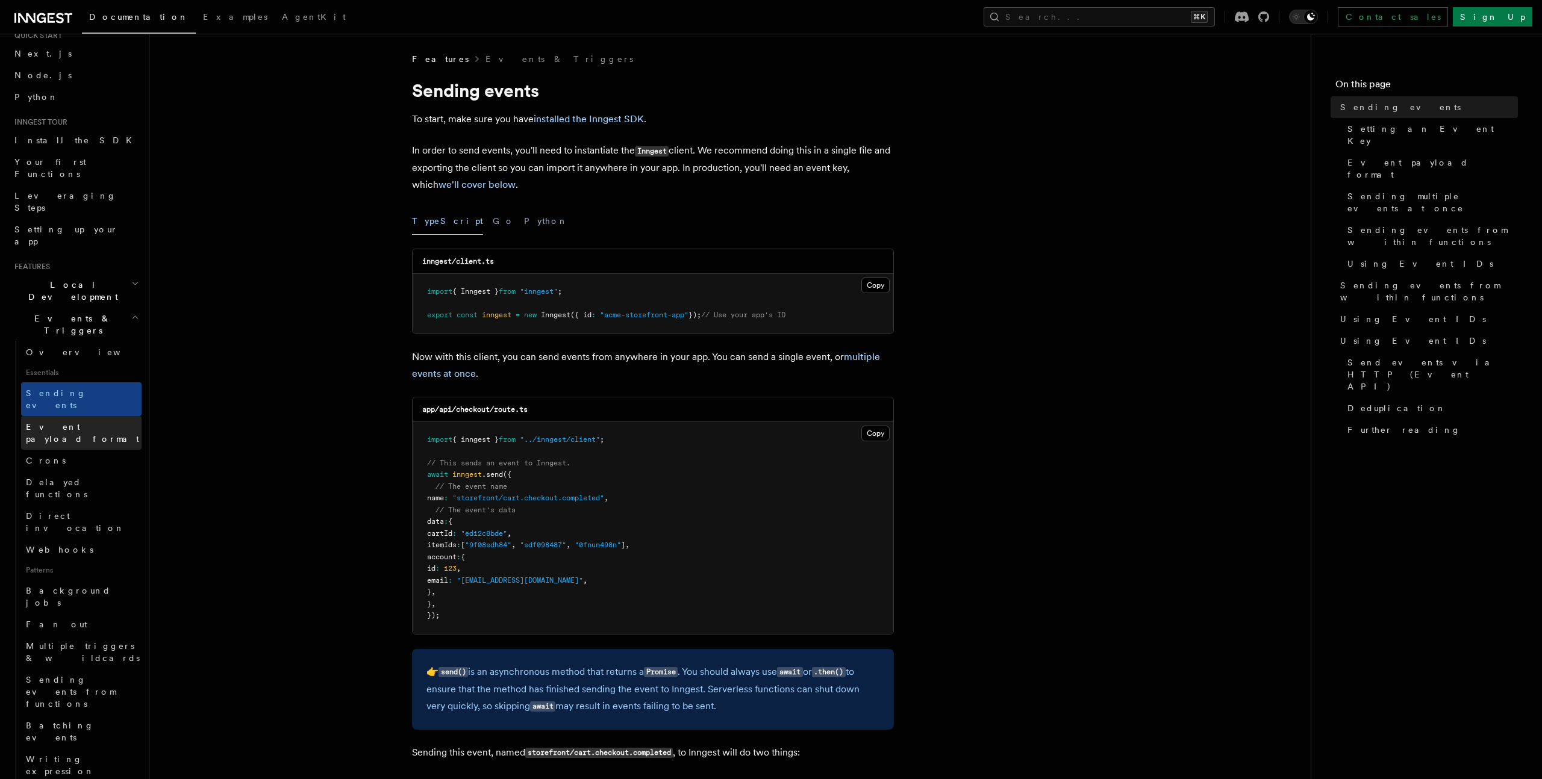
click at [60, 422] on span "Event payload format" at bounding box center [82, 433] width 113 height 22
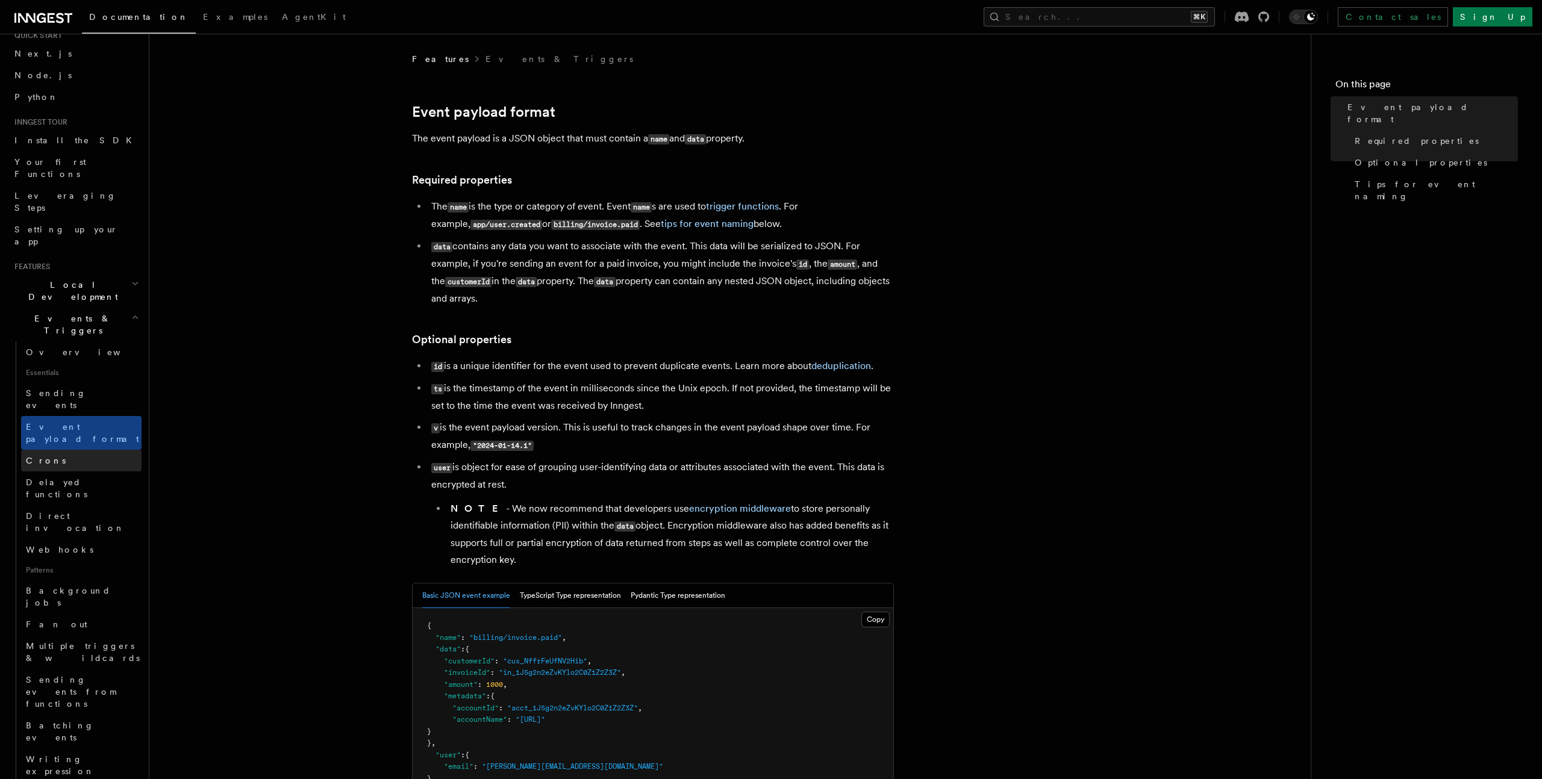
click at [55, 450] on link "Crons" at bounding box center [81, 461] width 120 height 22
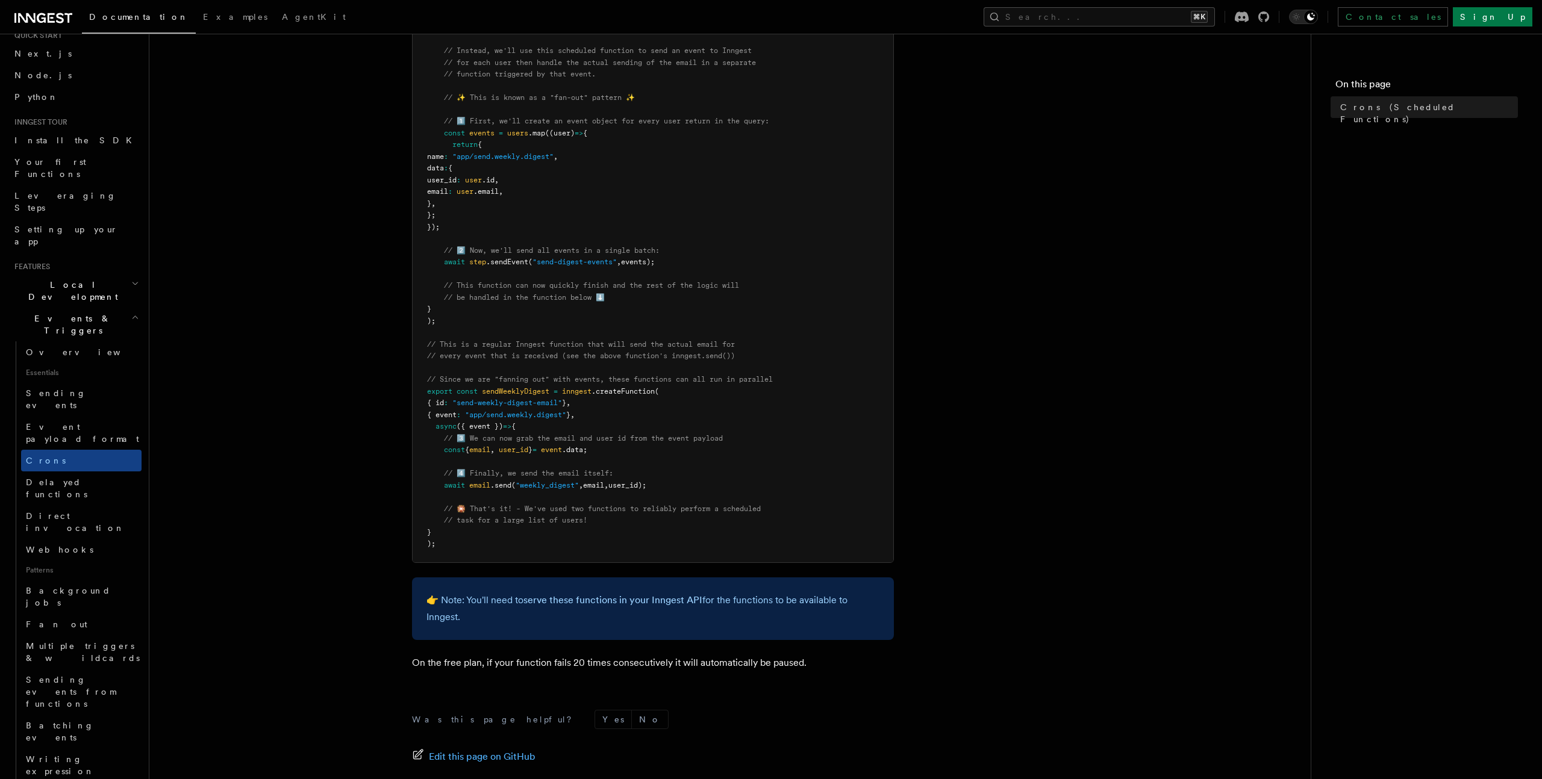
scroll to position [416, 0]
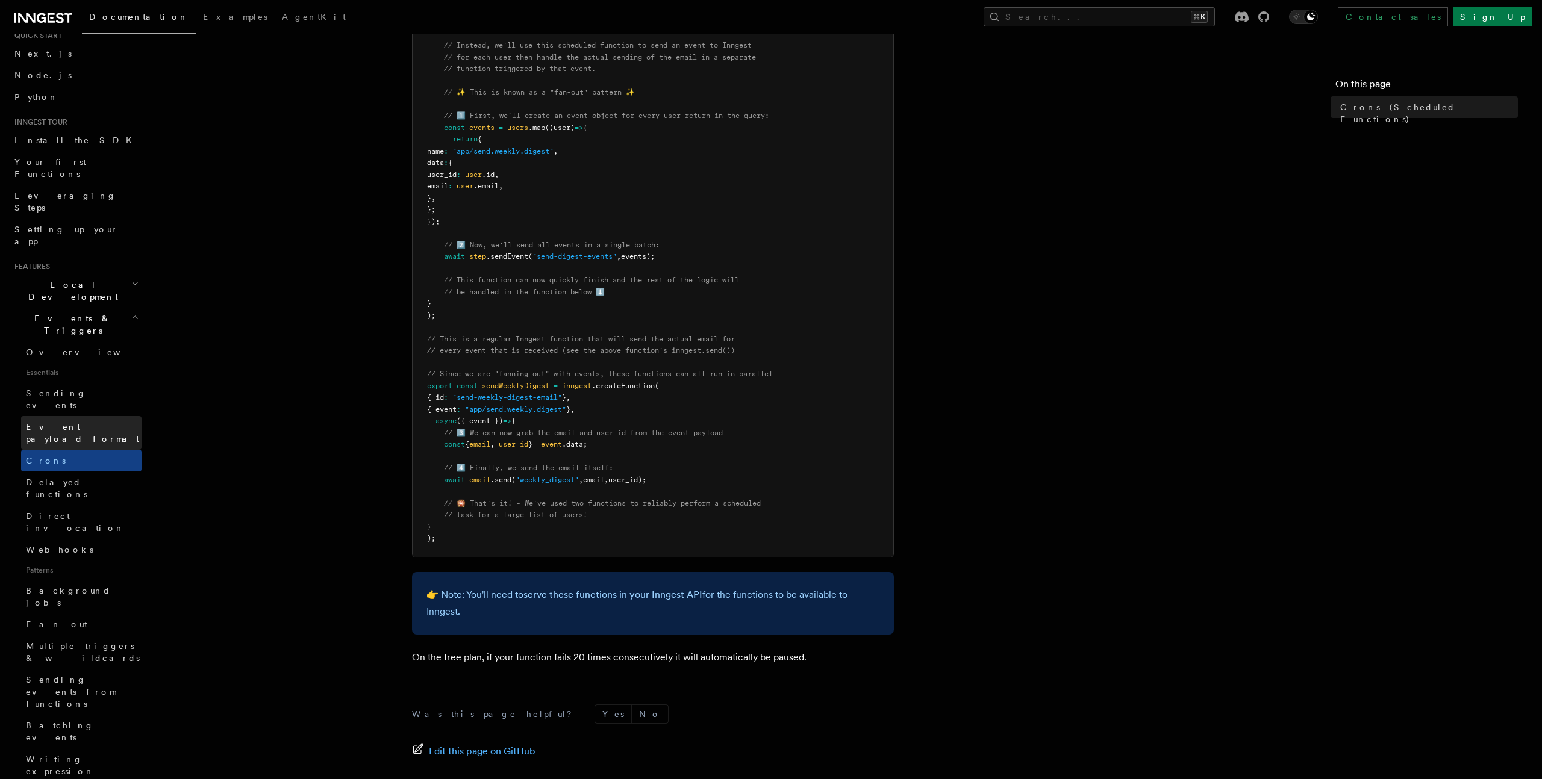
click at [113, 416] on link "Event payload format" at bounding box center [81, 433] width 120 height 34
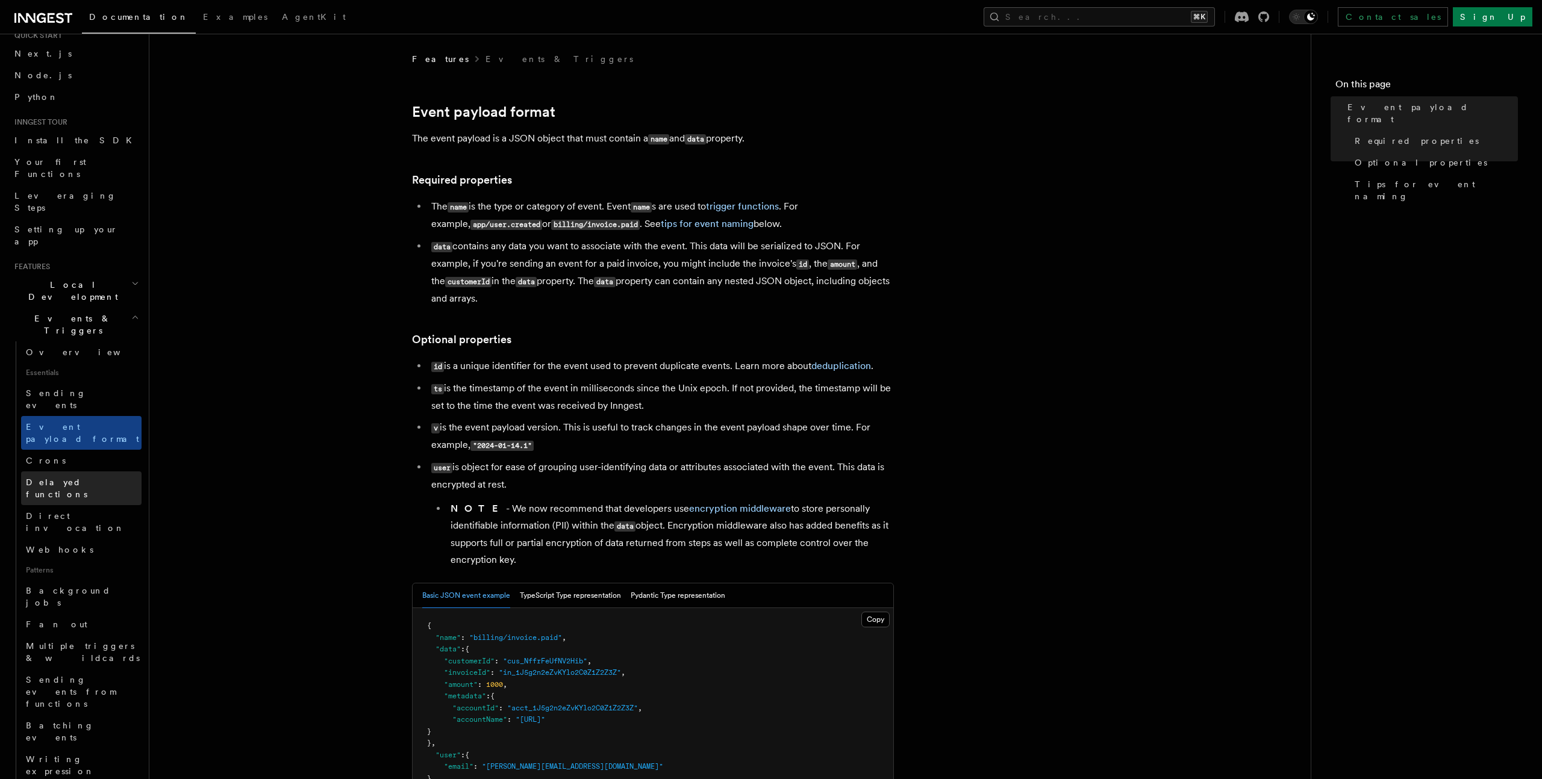
click at [101, 471] on link "Delayed functions" at bounding box center [81, 488] width 120 height 34
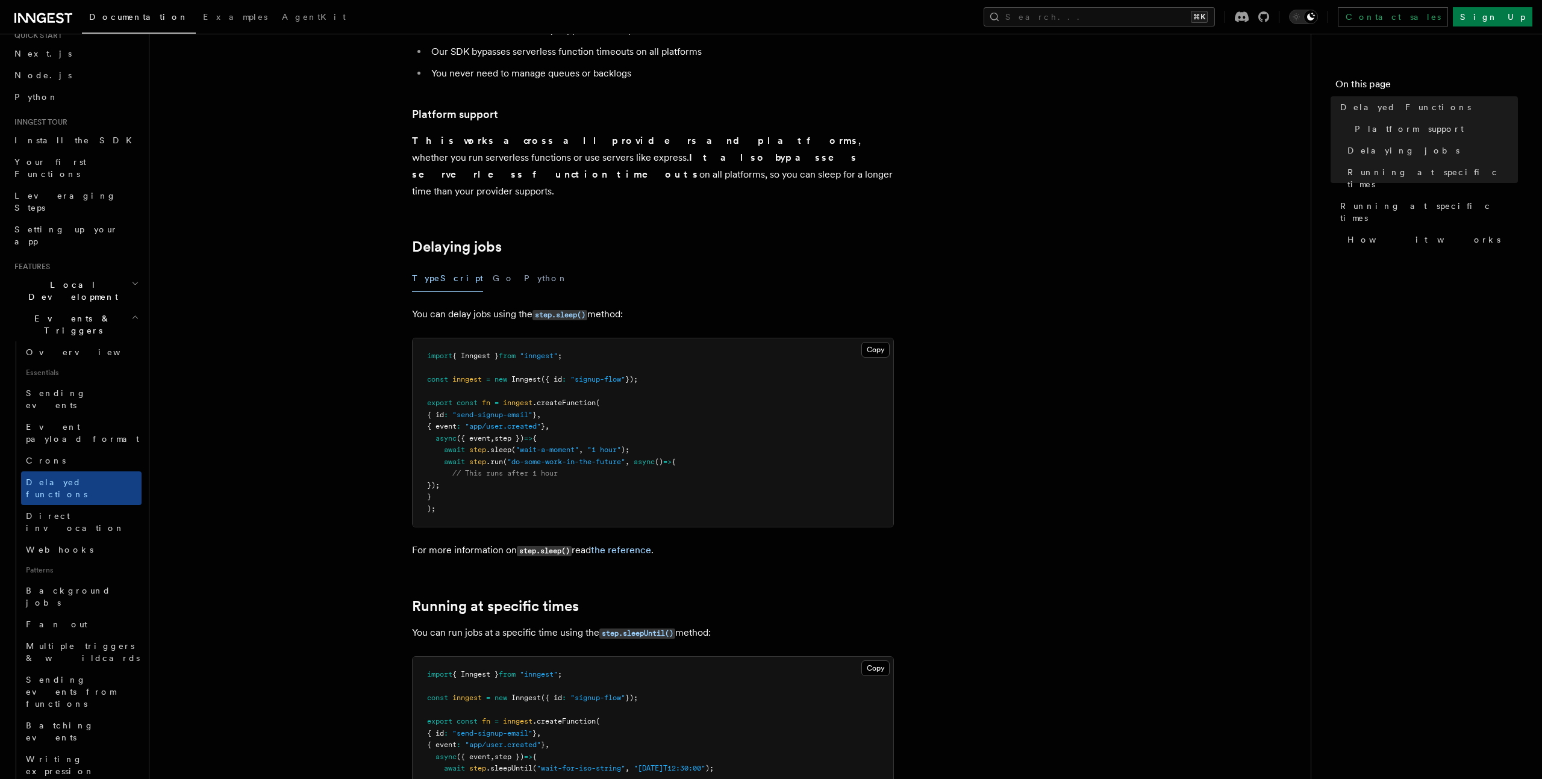
scroll to position [232, 0]
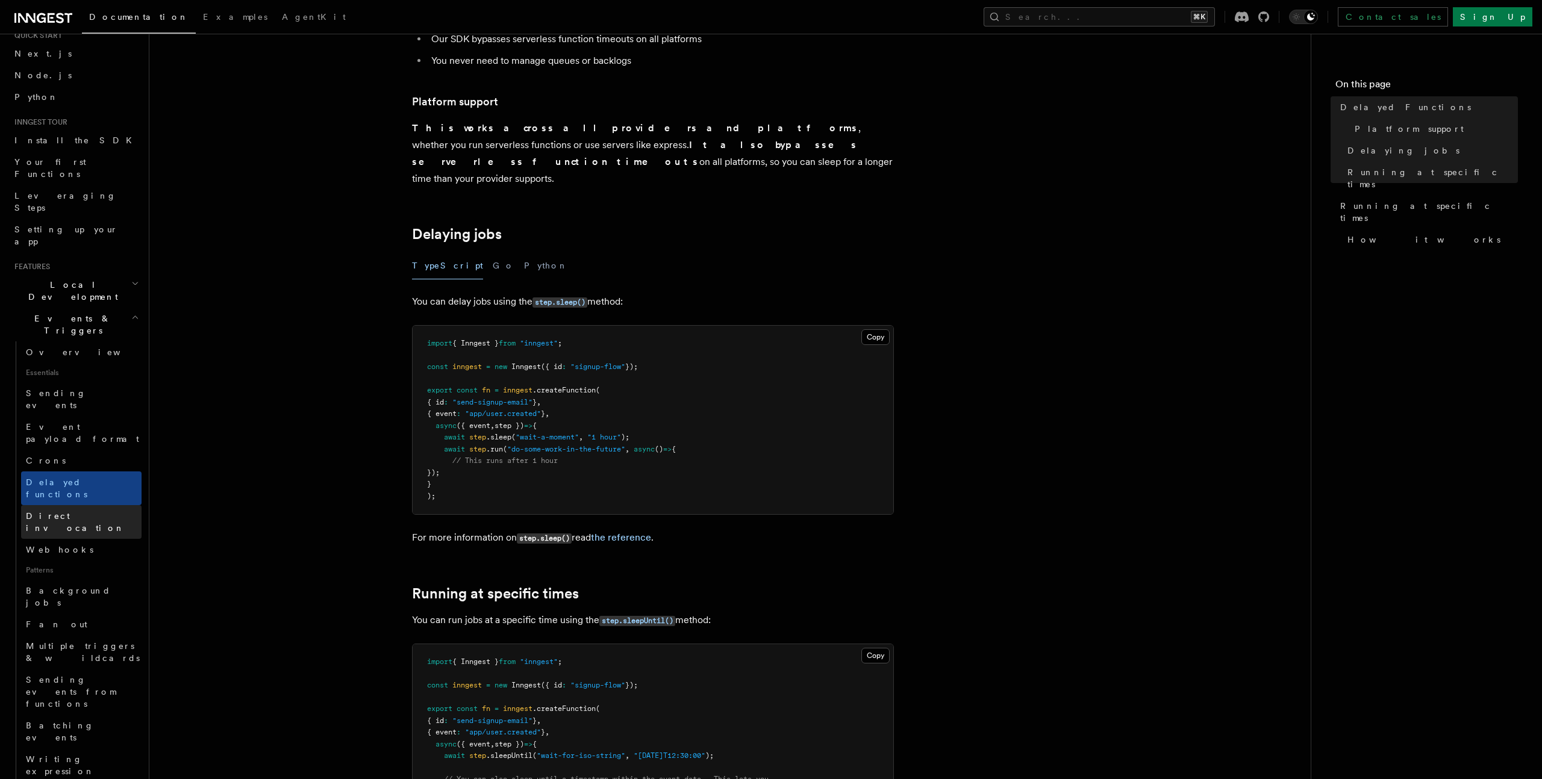
click at [93, 505] on link "Direct invocation" at bounding box center [81, 522] width 120 height 34
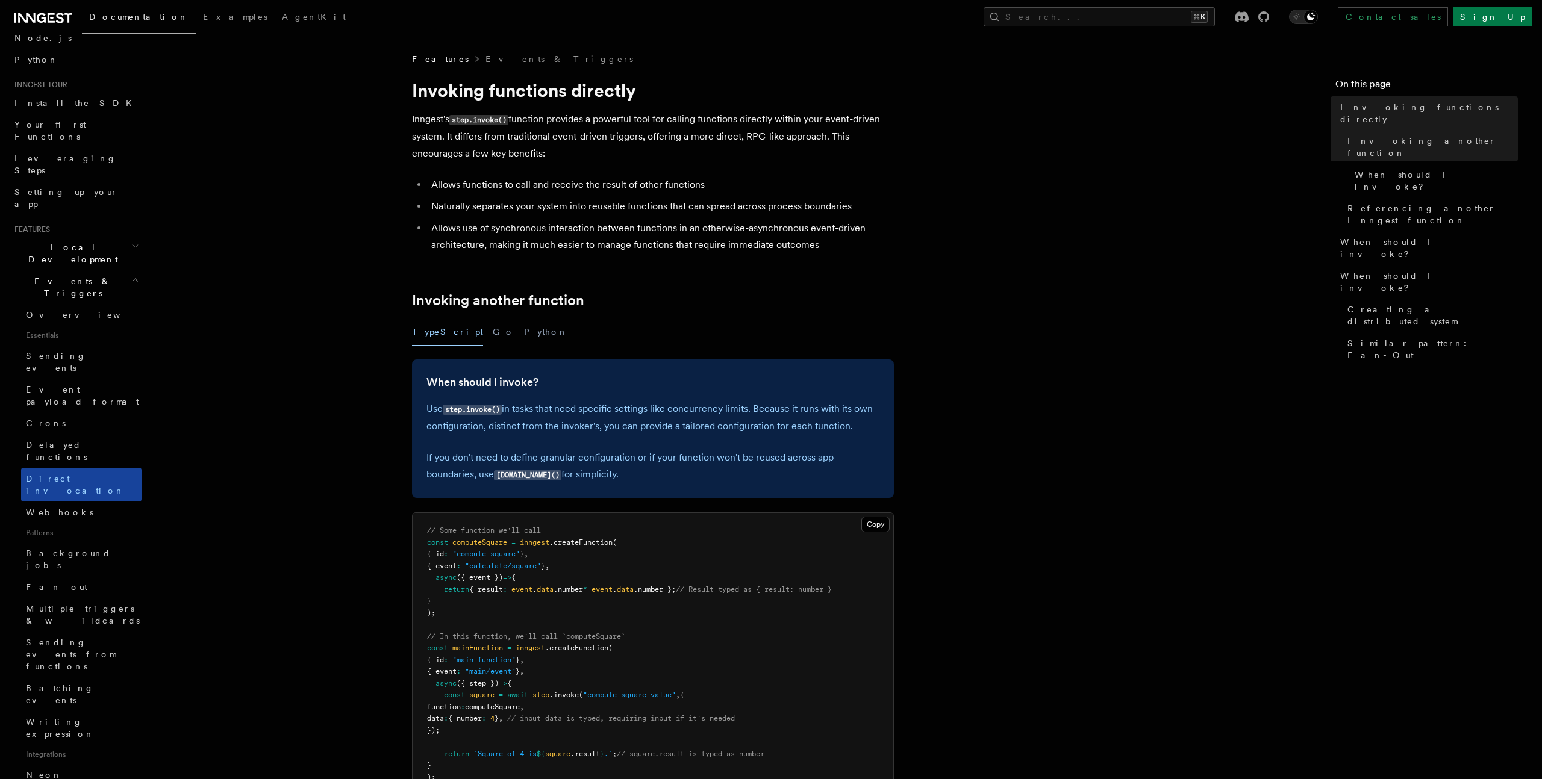
scroll to position [78, 0]
click at [86, 505] on link "Webhooks" at bounding box center [81, 516] width 120 height 22
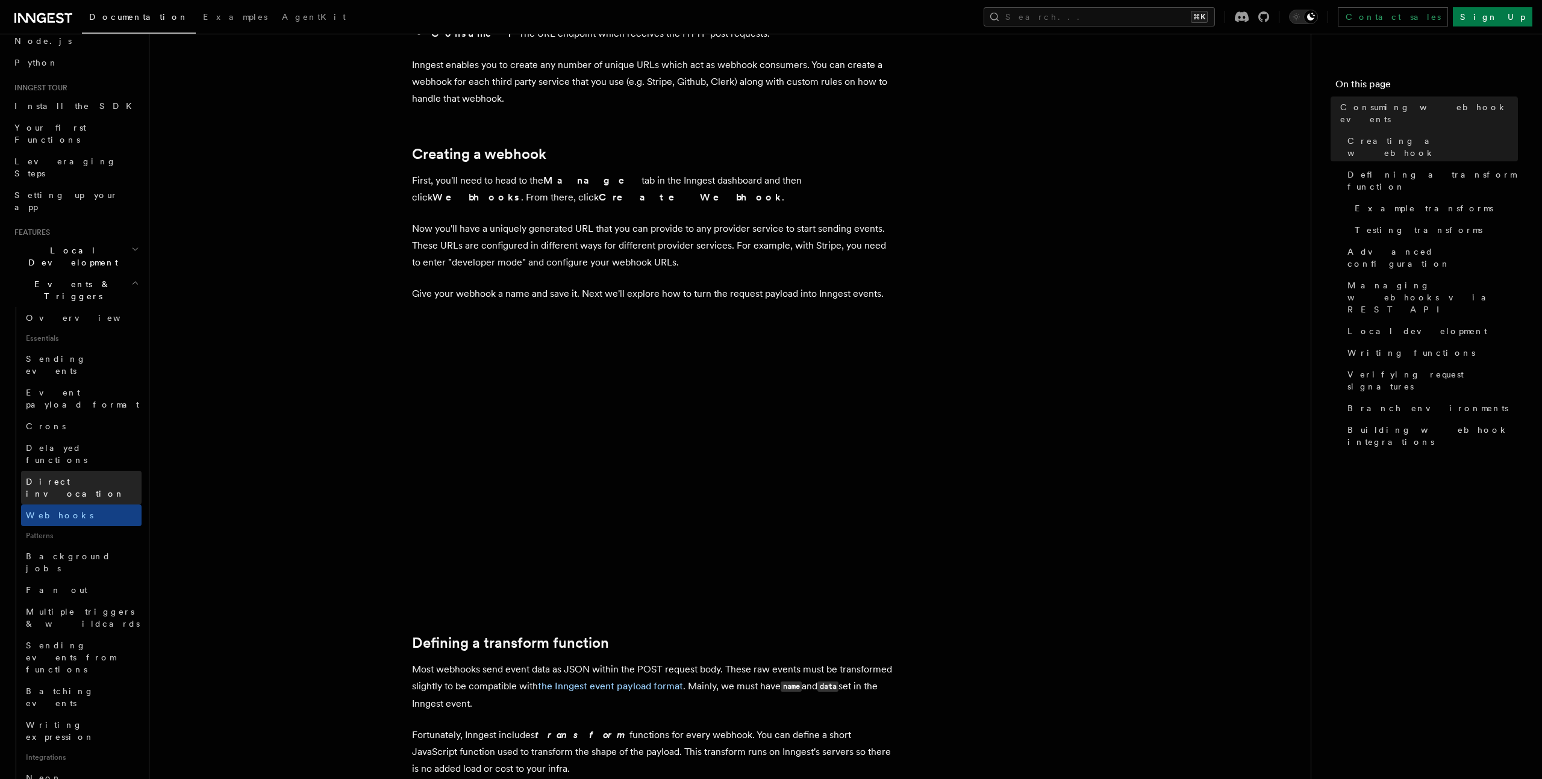
scroll to position [232, 0]
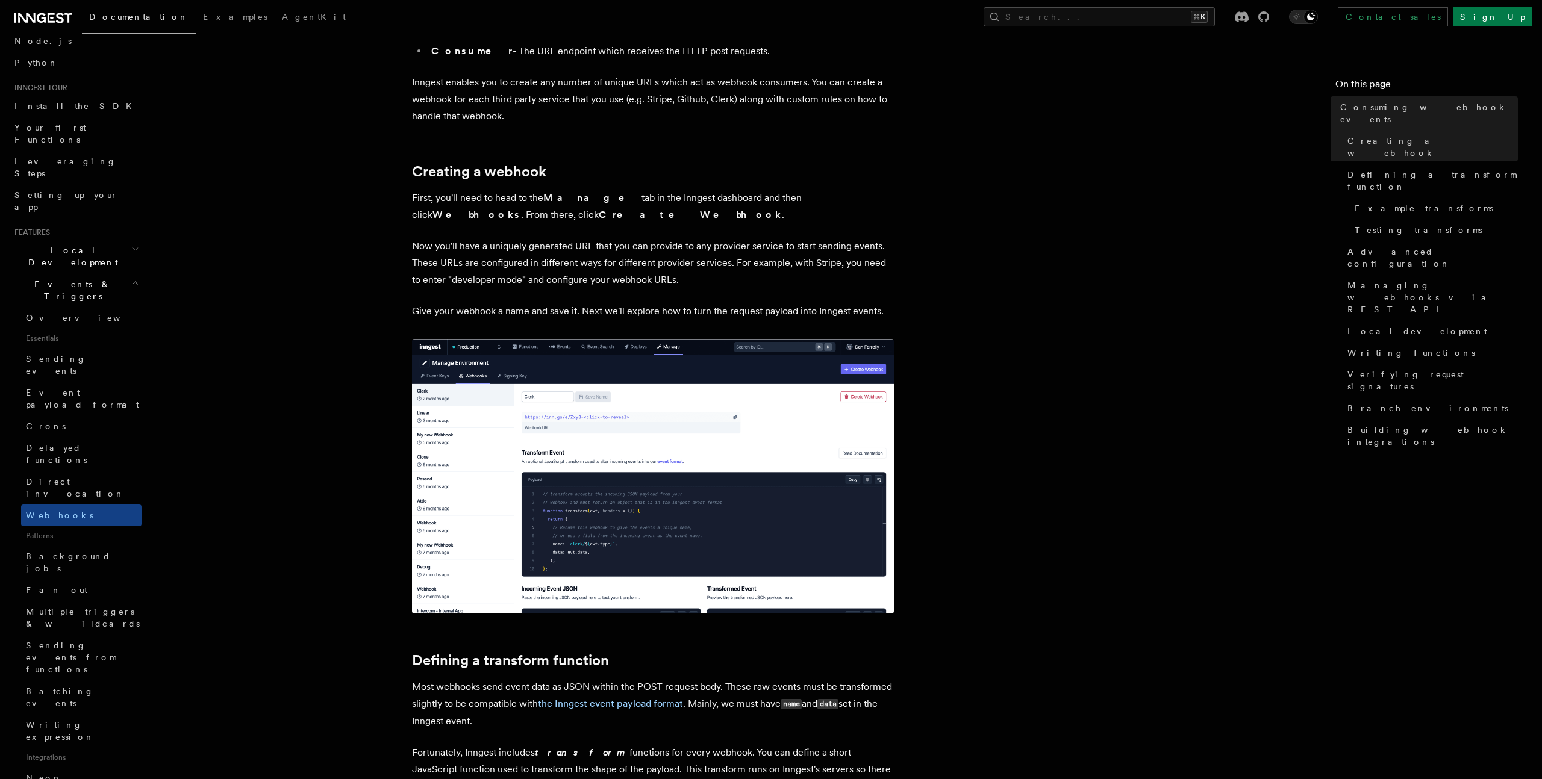
click at [90, 240] on h2 "Local Development" at bounding box center [76, 257] width 132 height 34
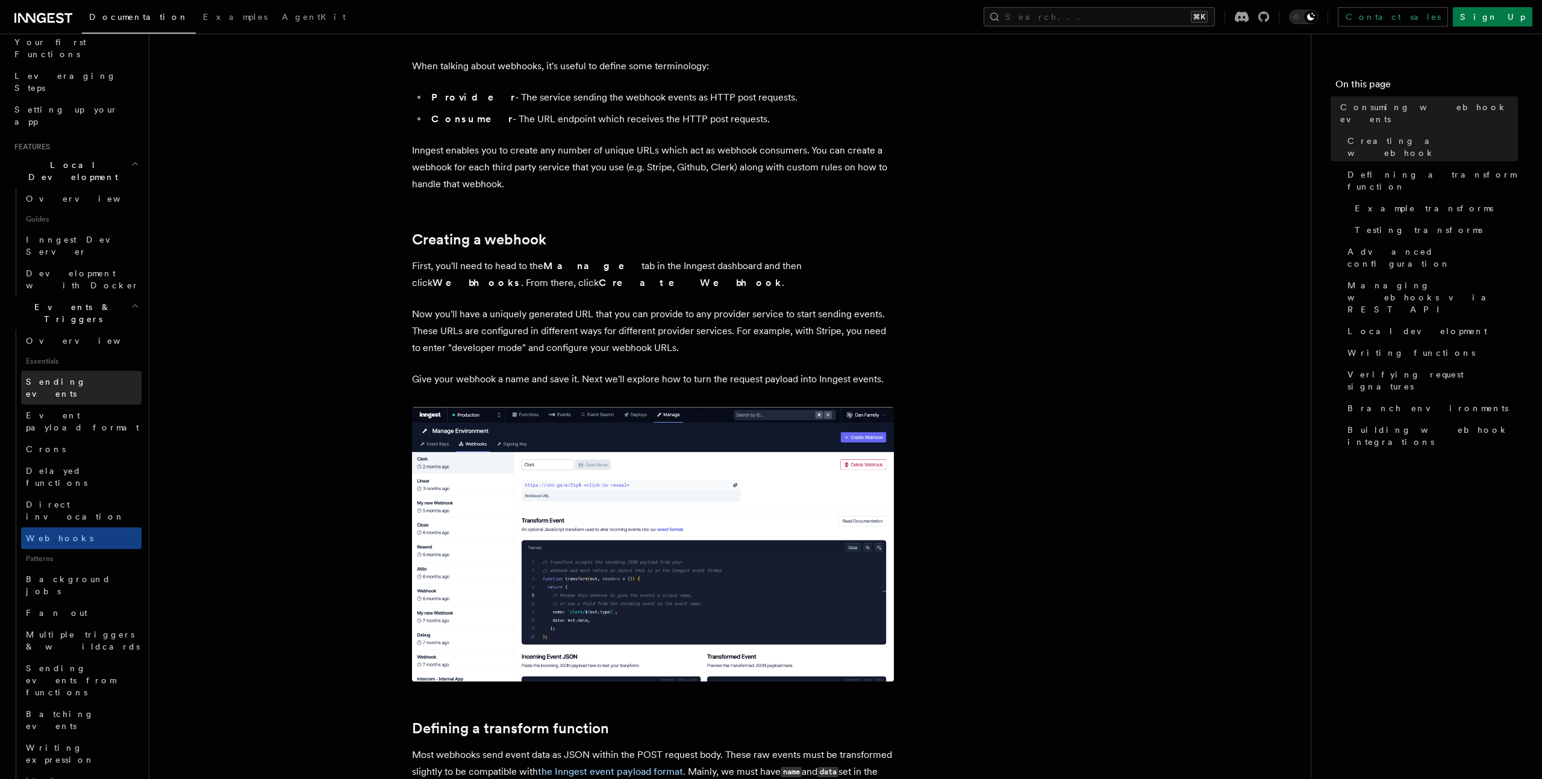
scroll to position [160, 0]
click at [70, 379] on span "Sending events" at bounding box center [84, 391] width 116 height 24
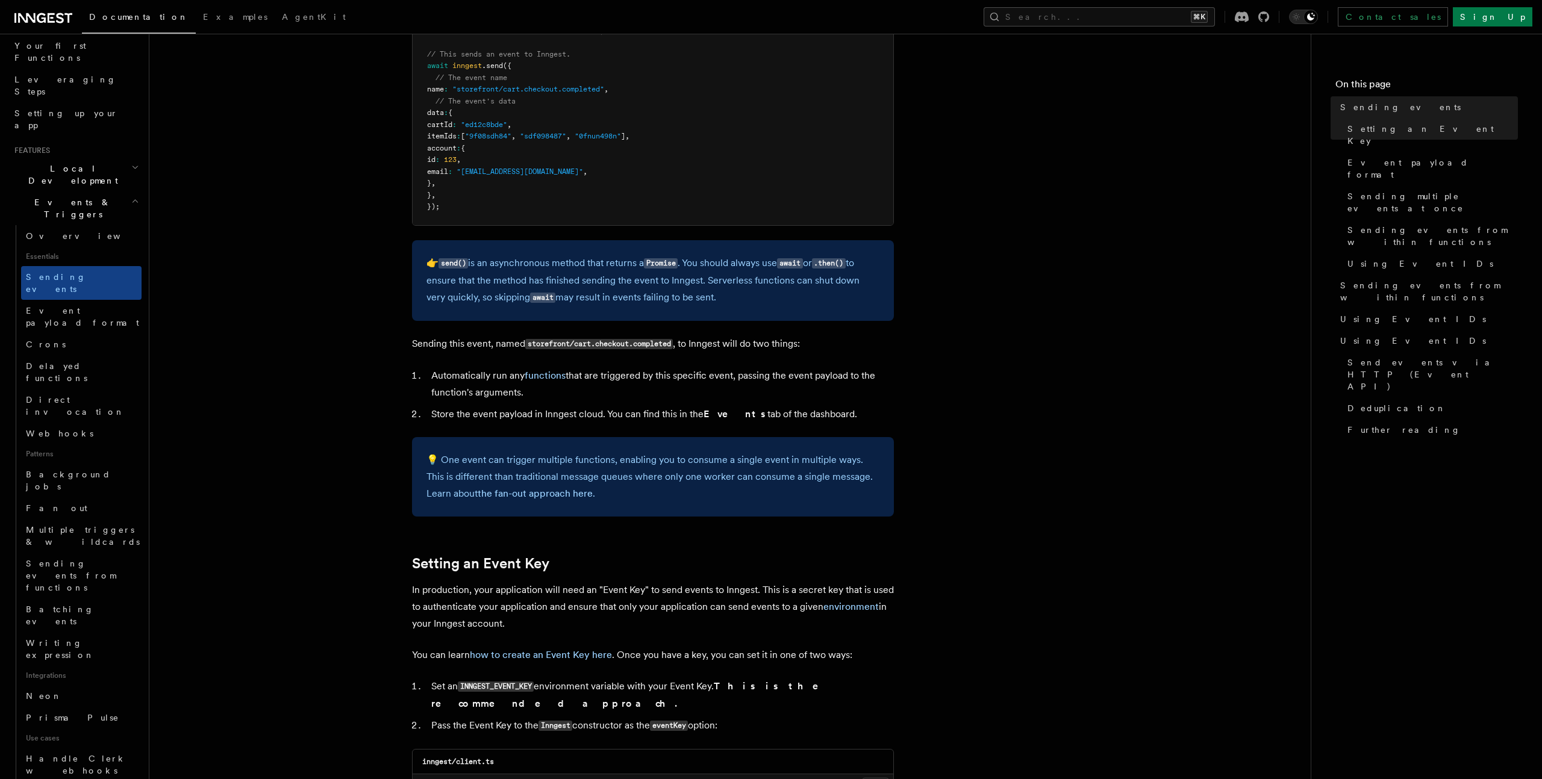
scroll to position [411, 0]
